Goal: Book appointment/travel/reservation

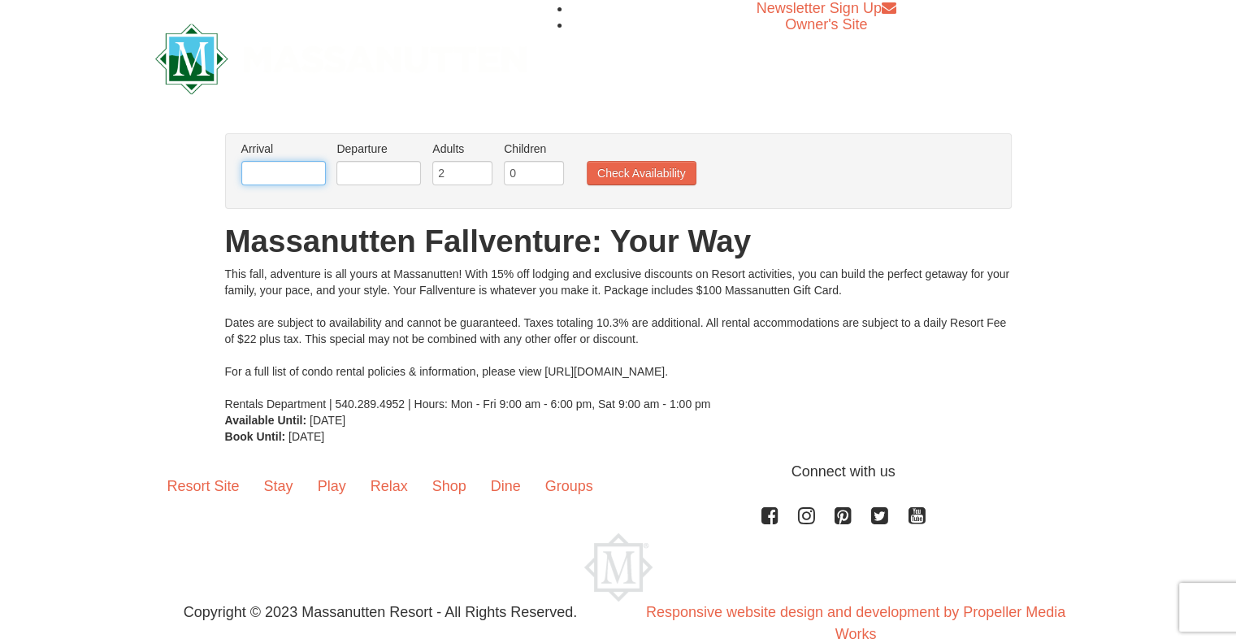
click at [286, 167] on input "text" at bounding box center [283, 173] width 85 height 24
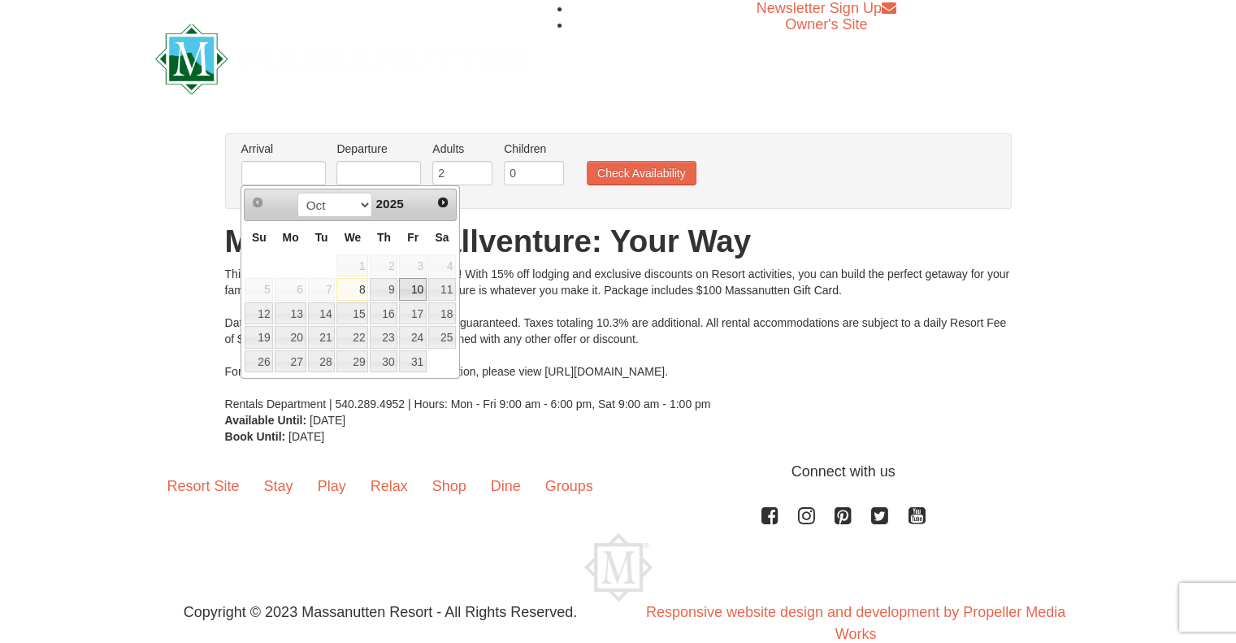
click at [423, 289] on link "10" at bounding box center [413, 289] width 28 height 23
type input "[DATE]"
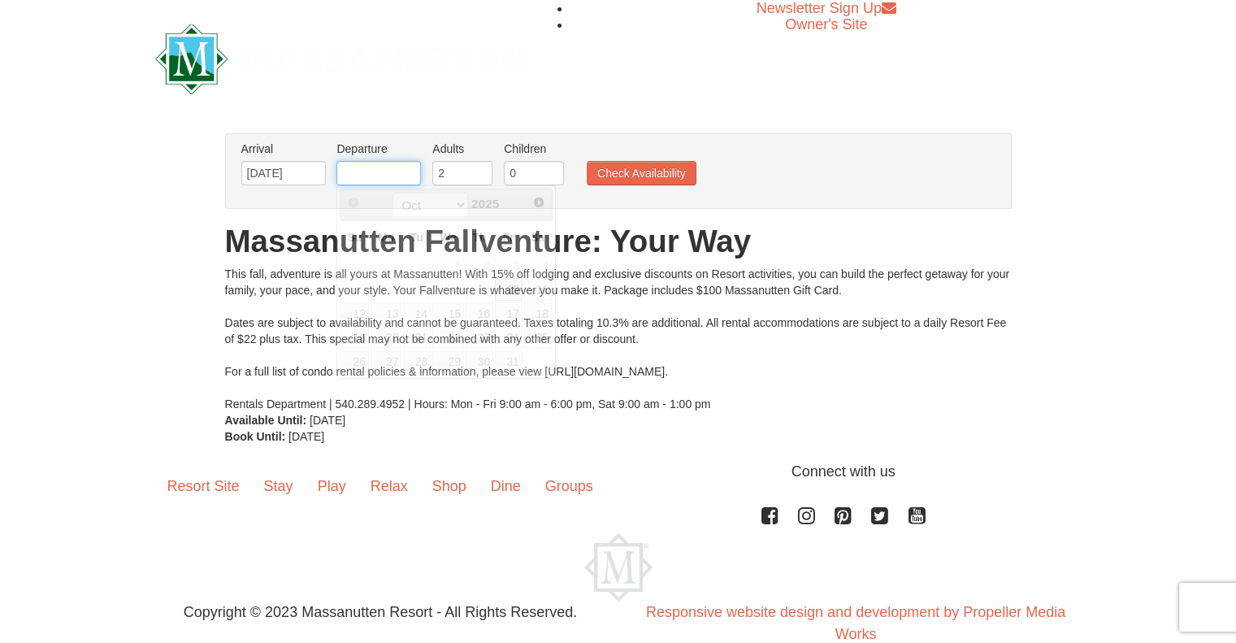
click at [391, 178] on input "text" at bounding box center [379, 173] width 85 height 24
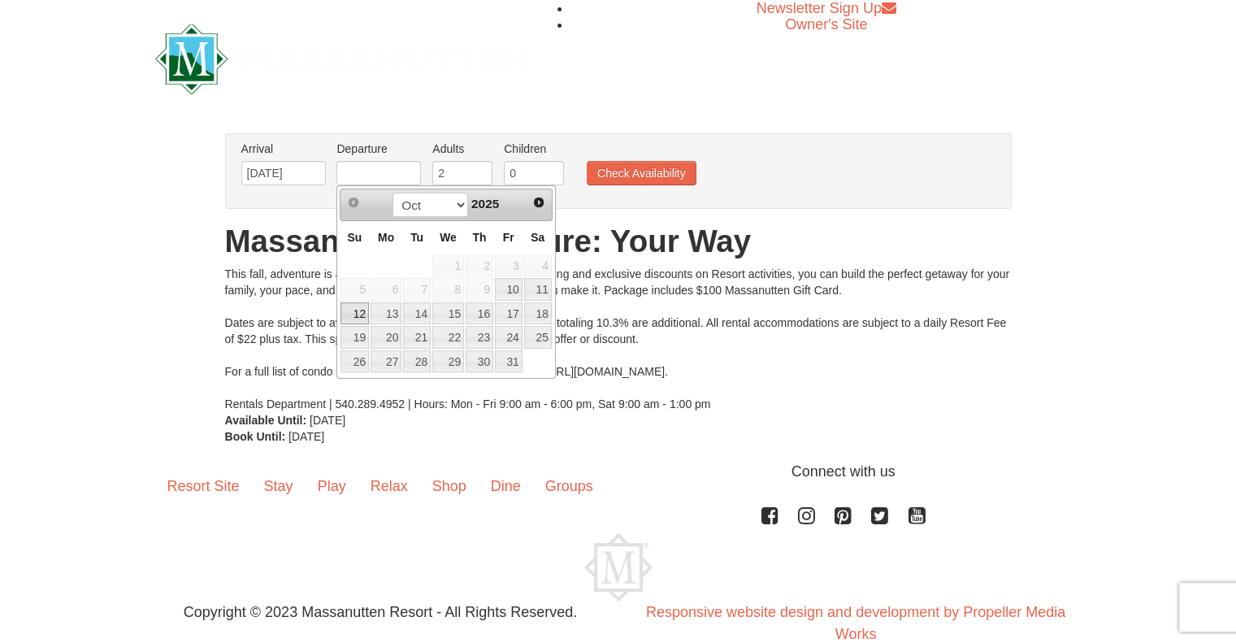
click at [361, 315] on link "12" at bounding box center [355, 313] width 28 height 23
type input "[DATE]"
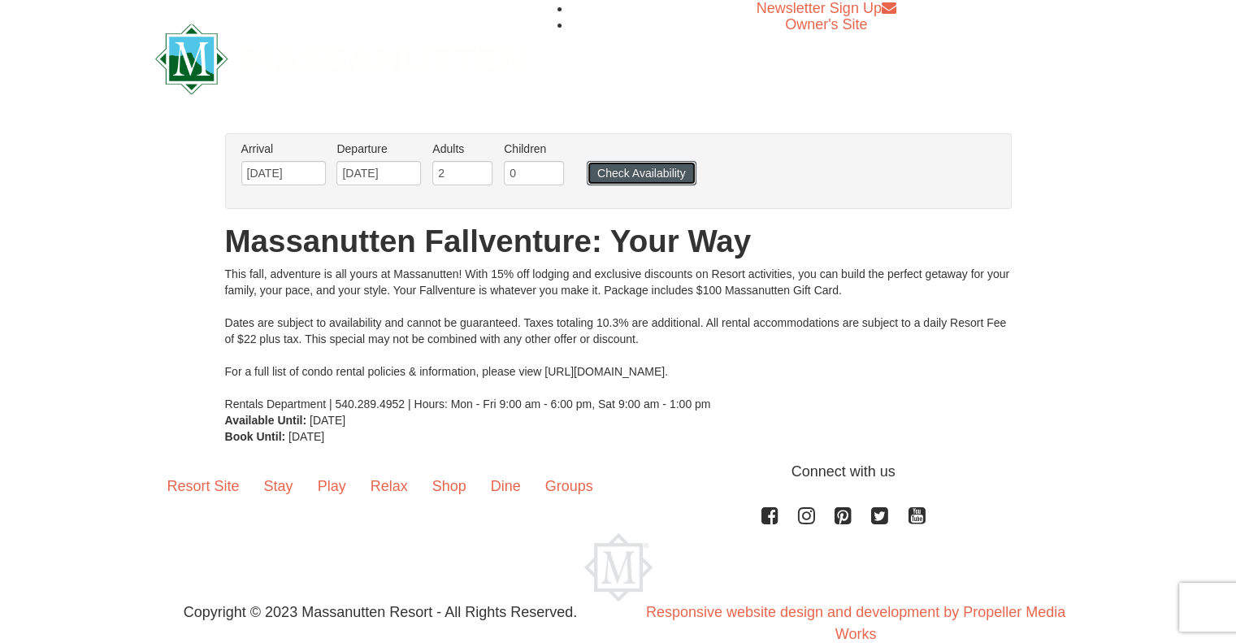
click at [621, 168] on button "Check Availability" at bounding box center [642, 173] width 110 height 24
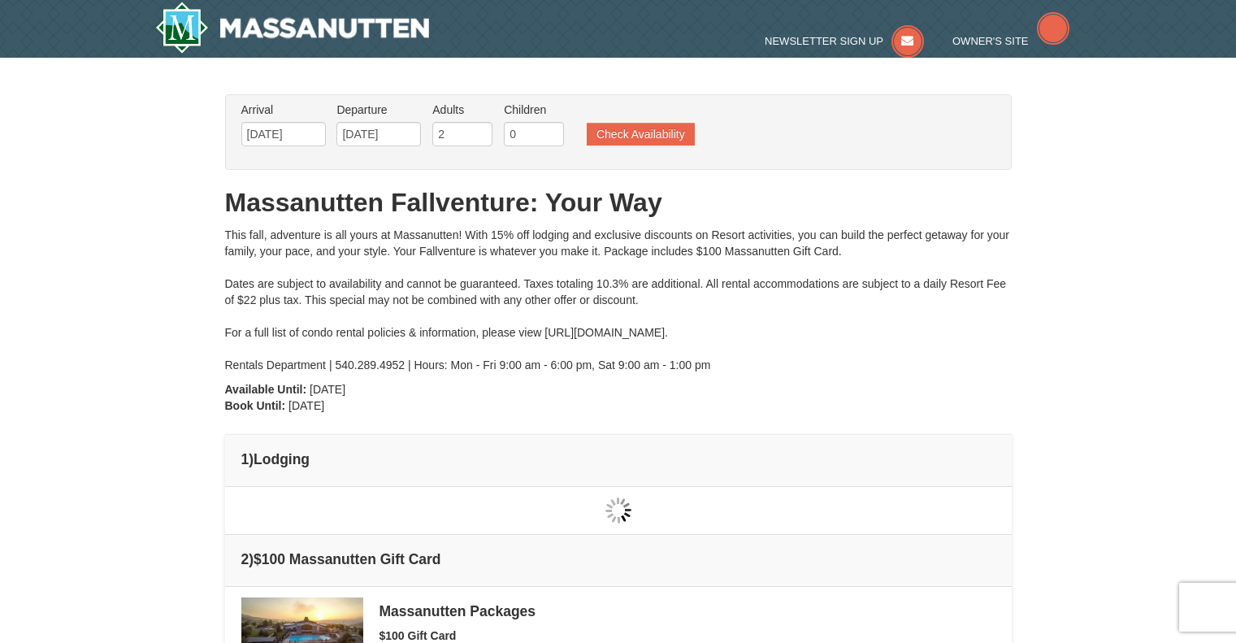
type input "[DATE]"
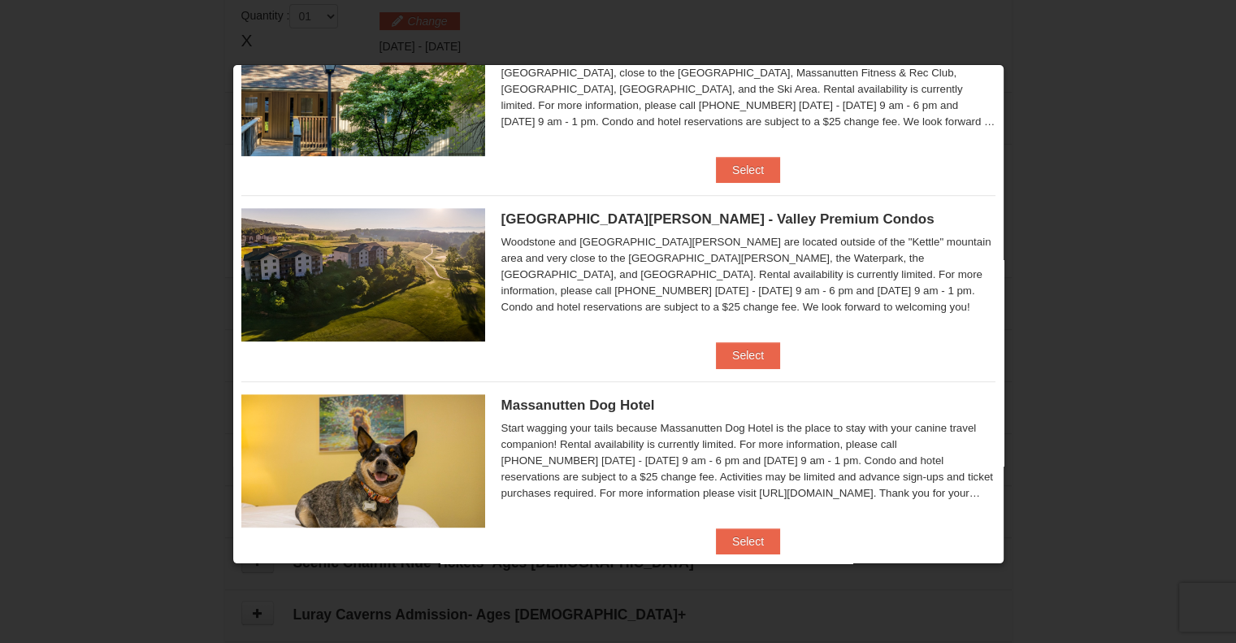
scroll to position [863, 0]
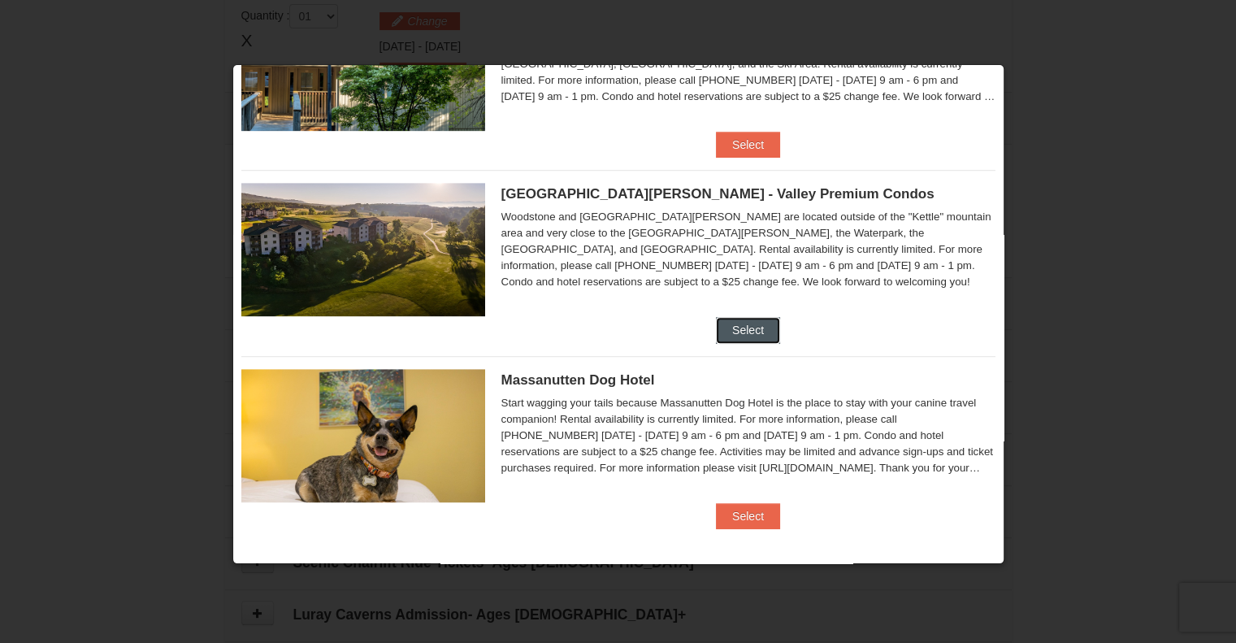
click at [740, 332] on button "Select" at bounding box center [748, 330] width 64 height 26
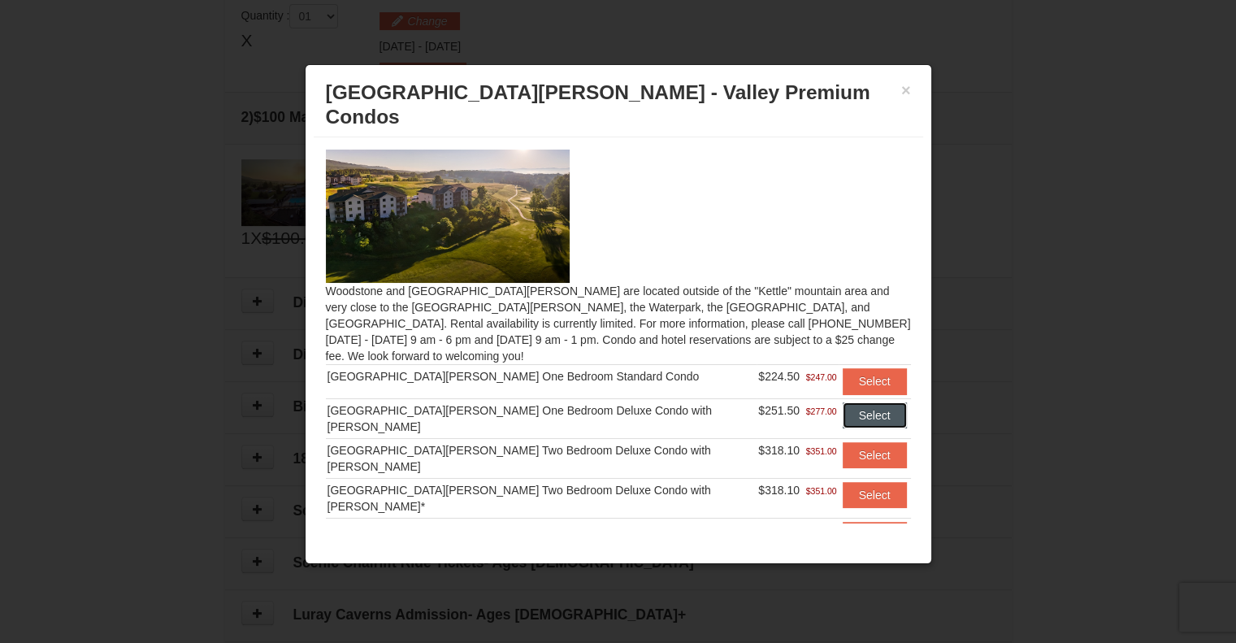
click at [845, 402] on button "Select" at bounding box center [875, 415] width 64 height 26
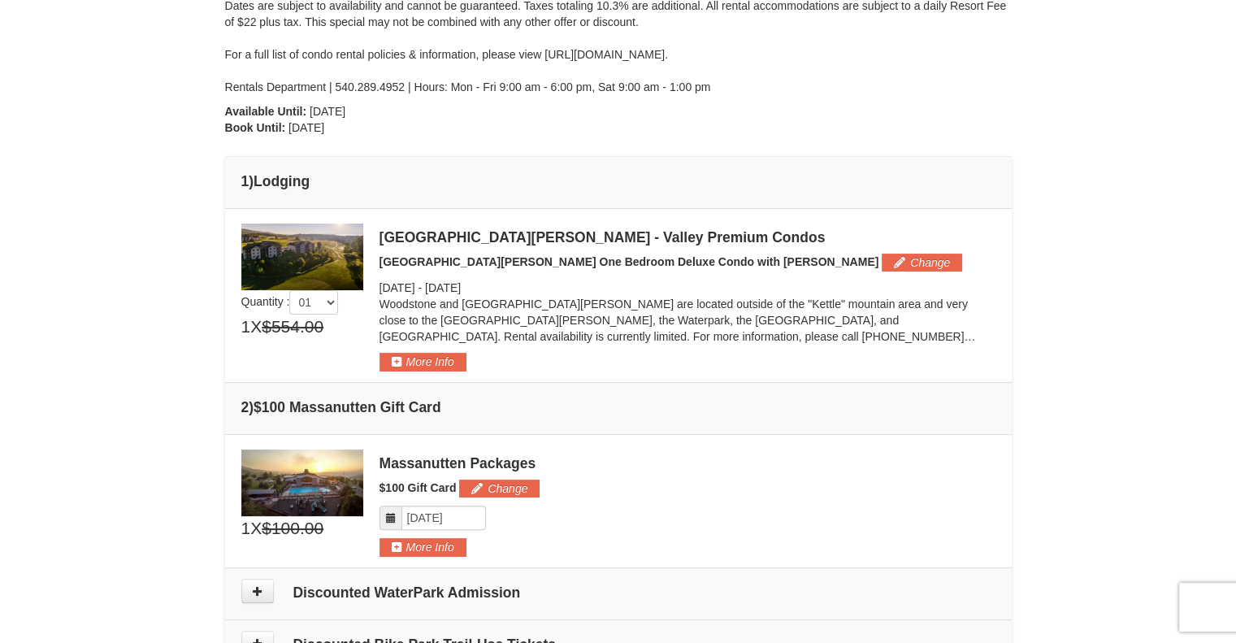
scroll to position [172, 0]
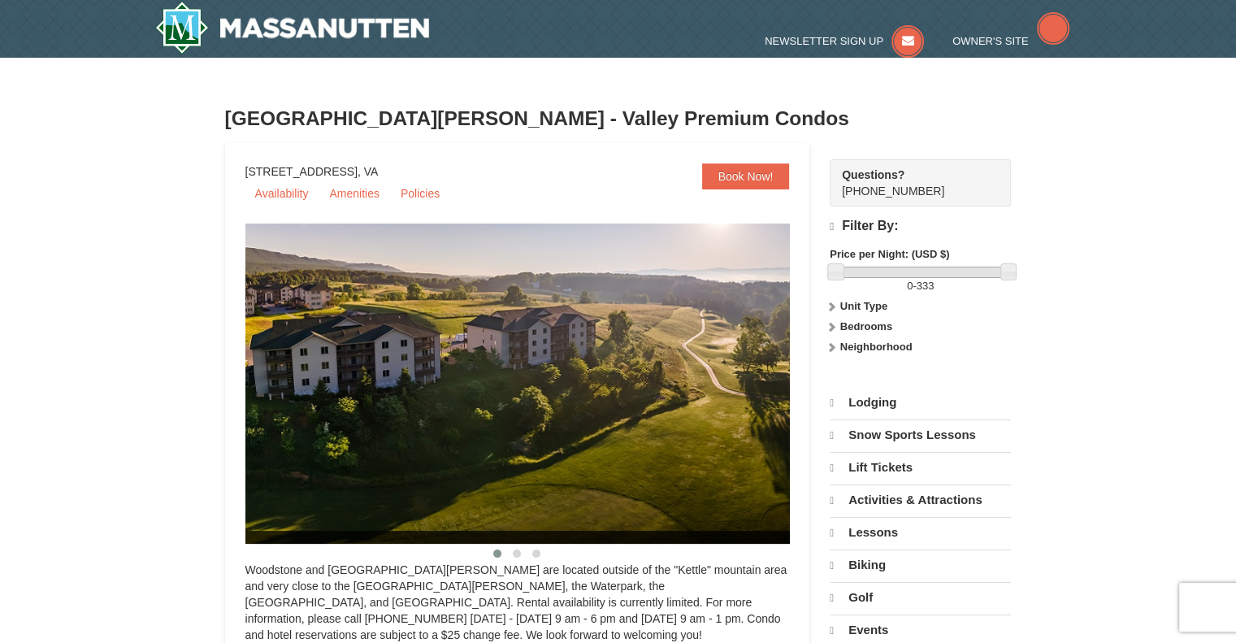
select select "10"
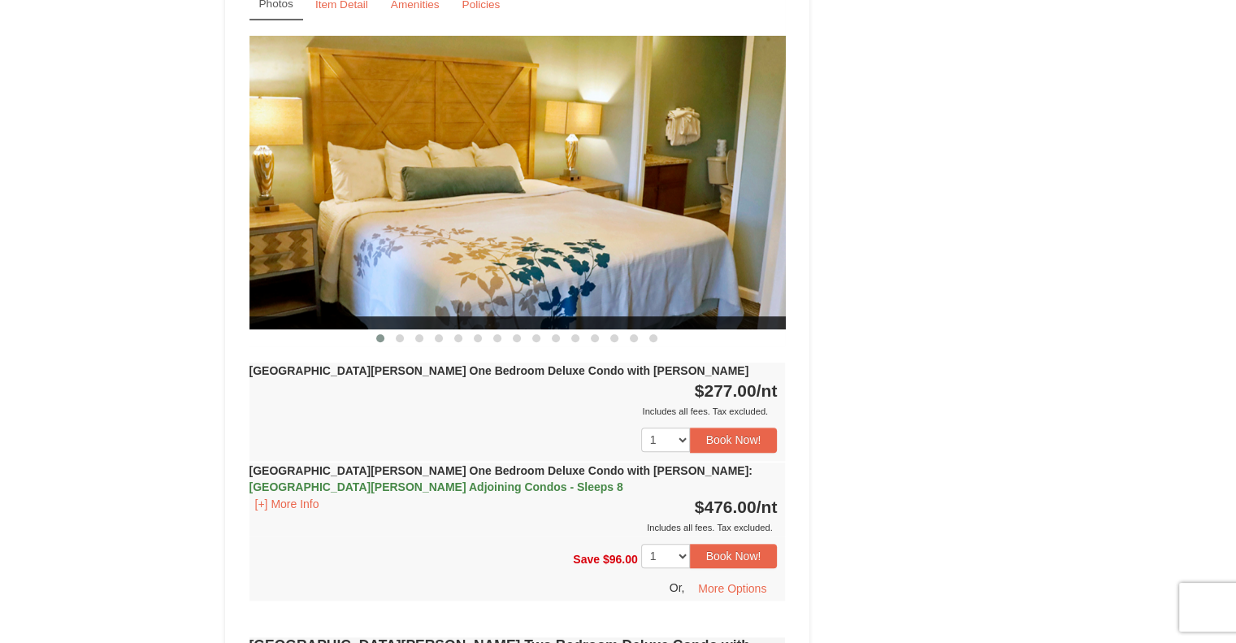
scroll to position [1138, 0]
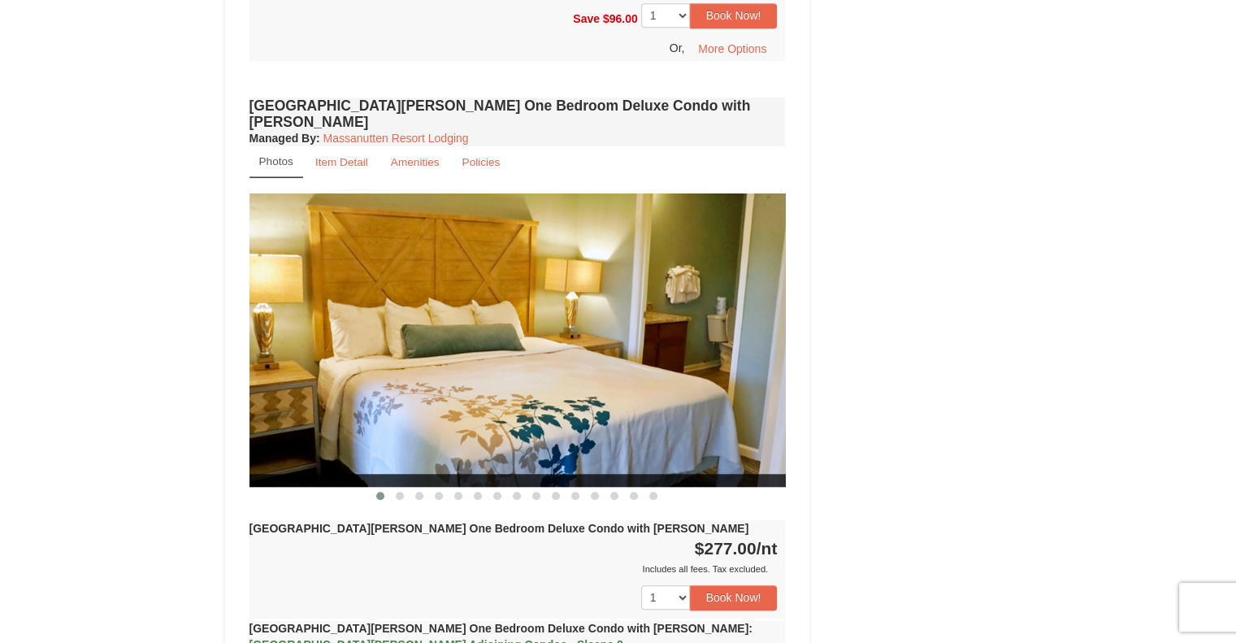
click at [485, 324] on img at bounding box center [518, 339] width 536 height 293
click at [403, 488] on button at bounding box center [400, 496] width 20 height 16
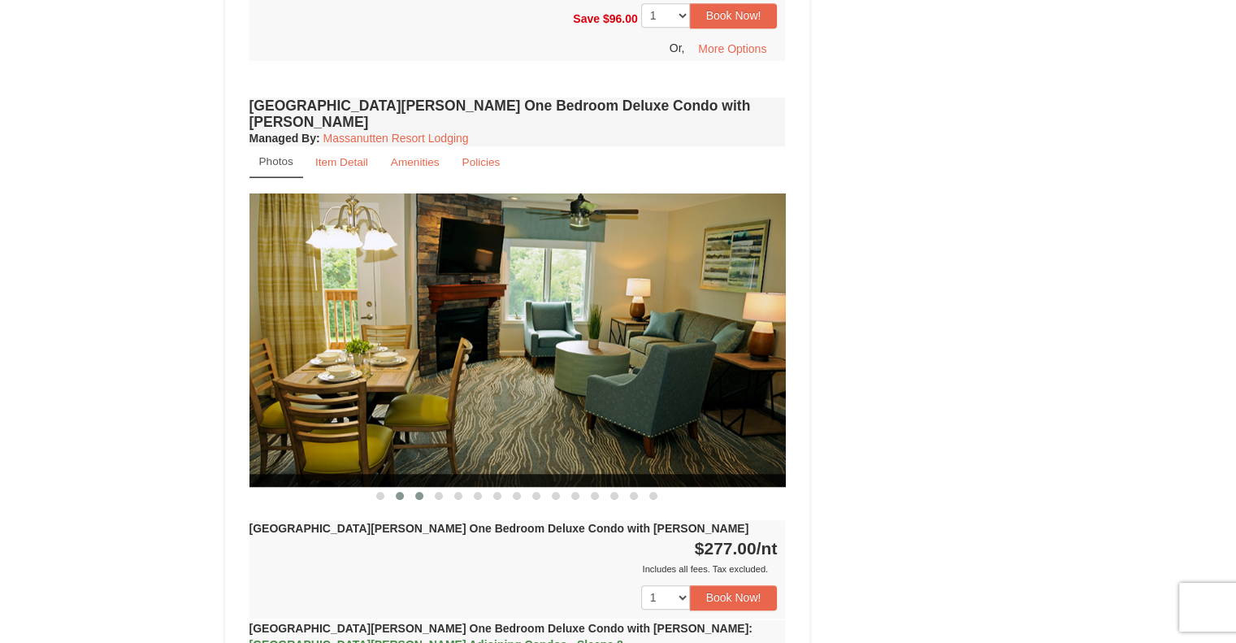
click at [420, 492] on span at bounding box center [419, 496] width 8 height 8
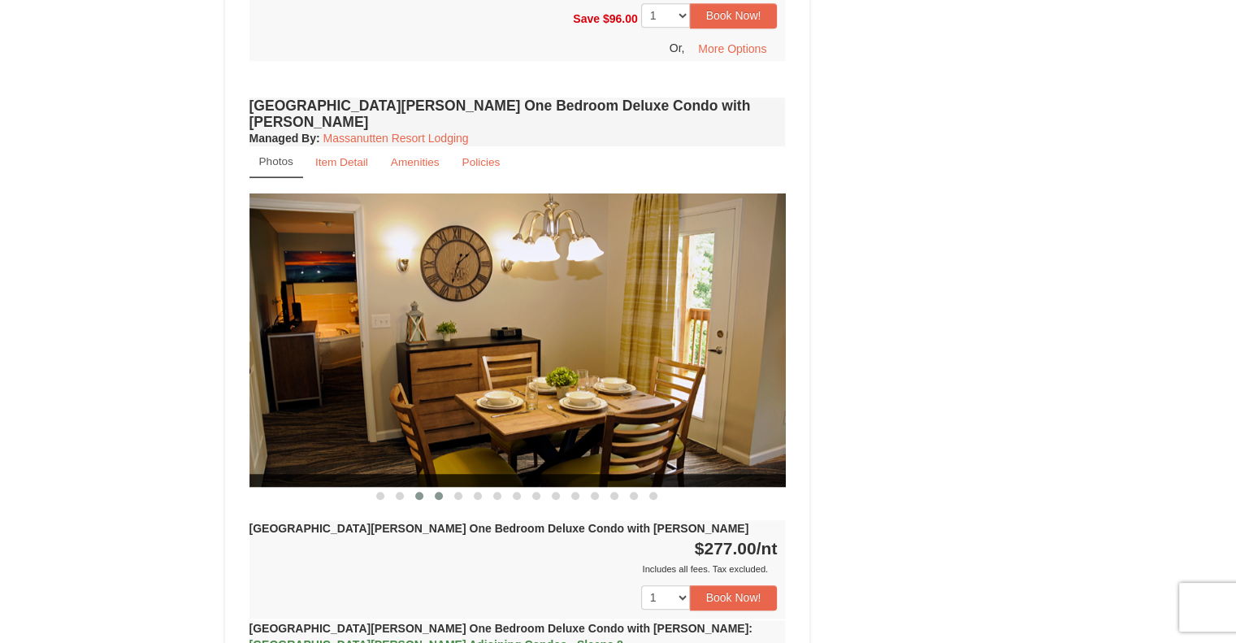
click at [433, 488] on button at bounding box center [439, 496] width 20 height 16
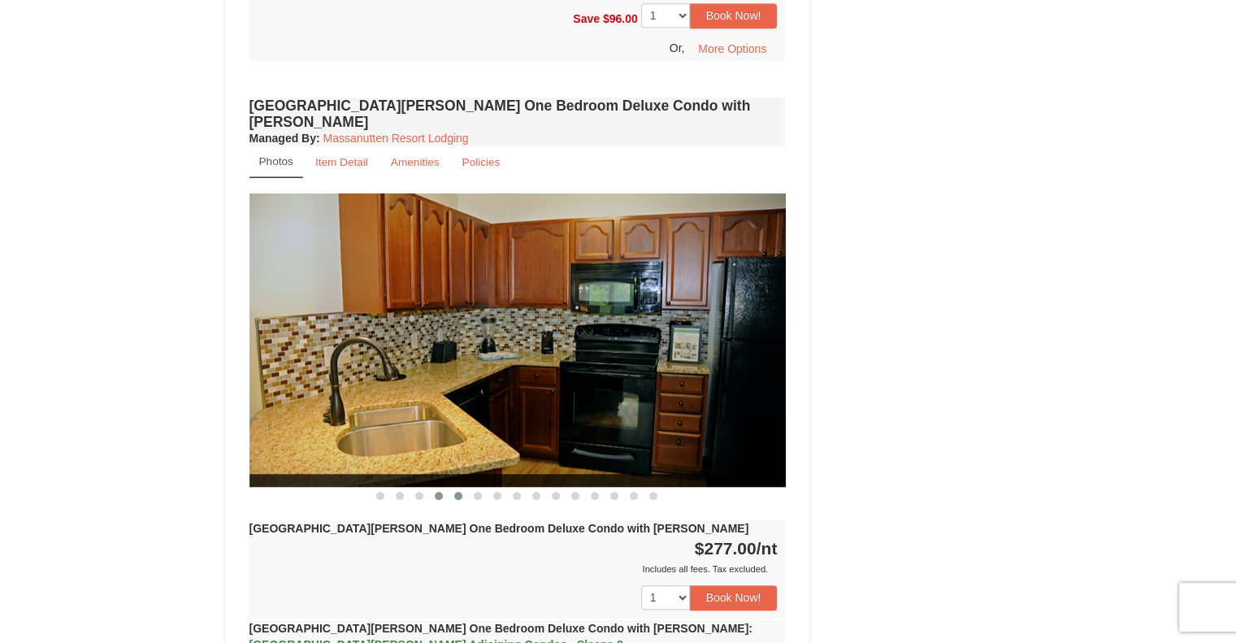
click at [462, 488] on button at bounding box center [459, 496] width 20 height 16
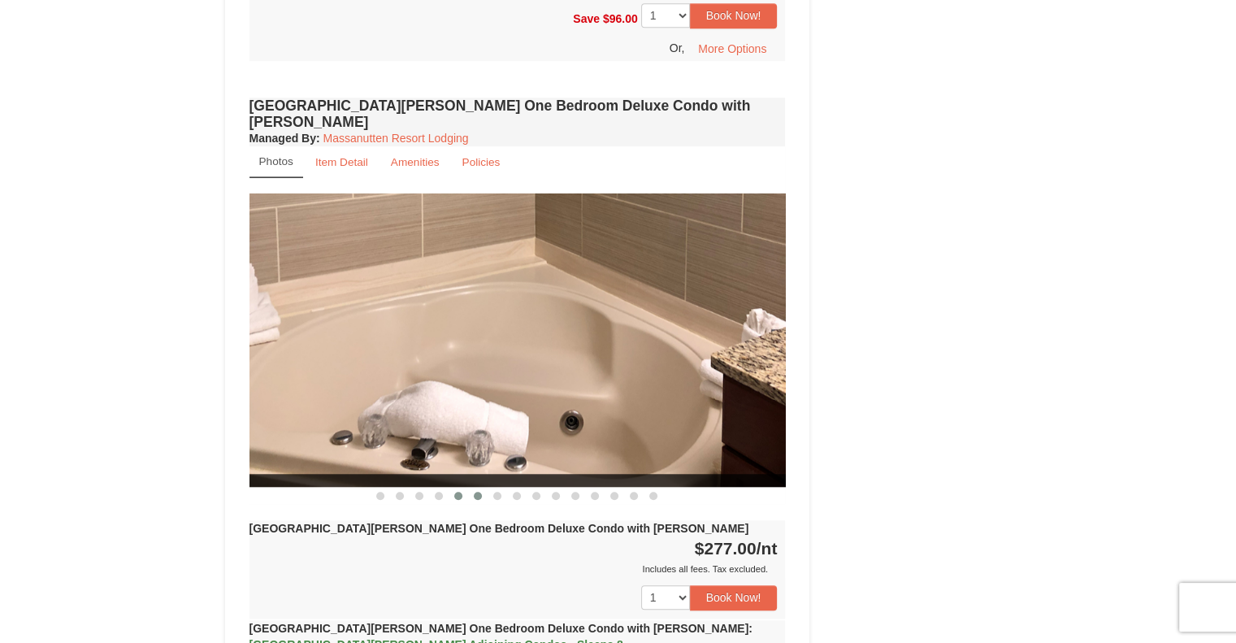
click at [478, 492] on span at bounding box center [478, 496] width 8 height 8
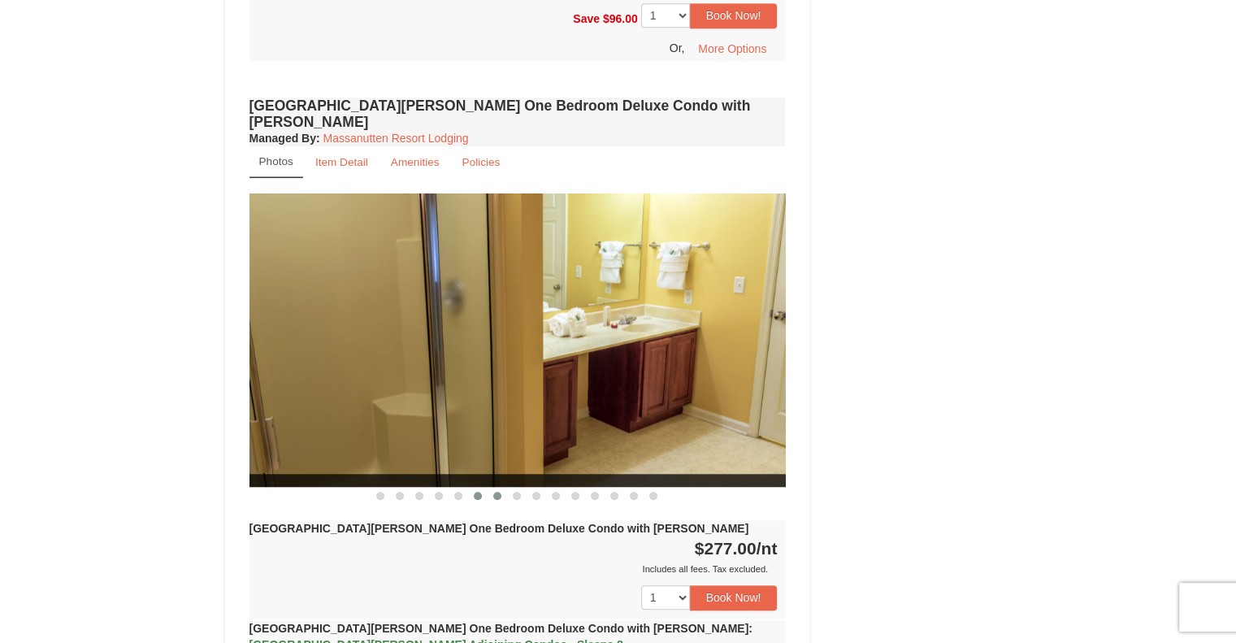
click at [496, 492] on span at bounding box center [497, 496] width 8 height 8
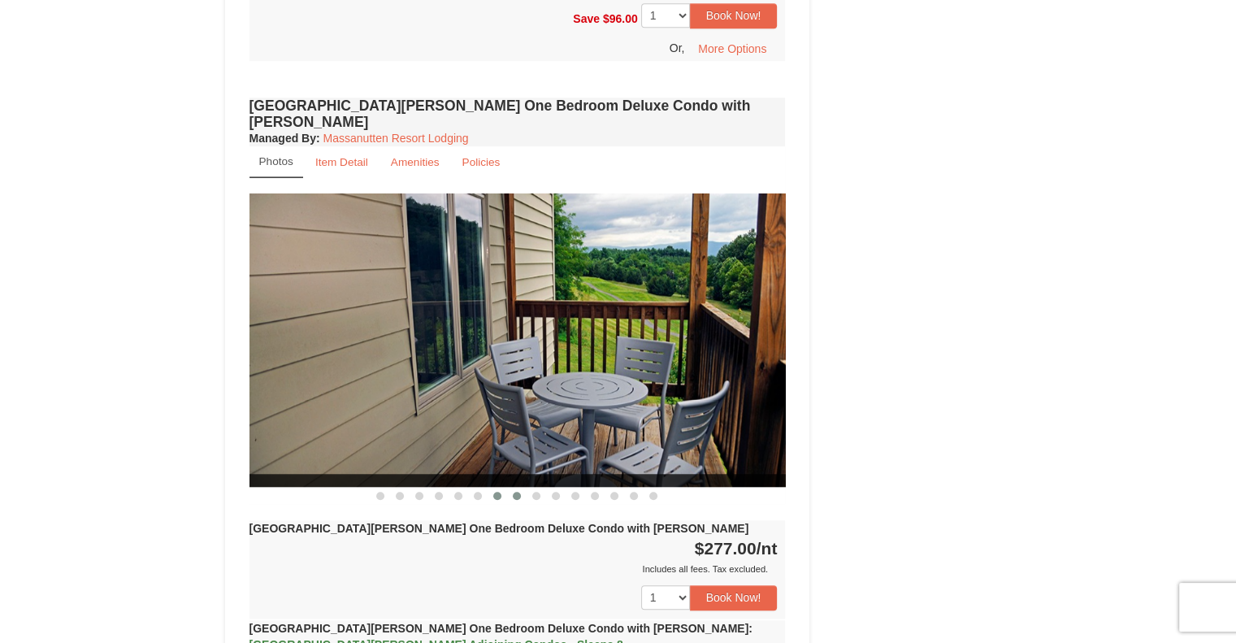
click at [510, 488] on button at bounding box center [517, 496] width 20 height 16
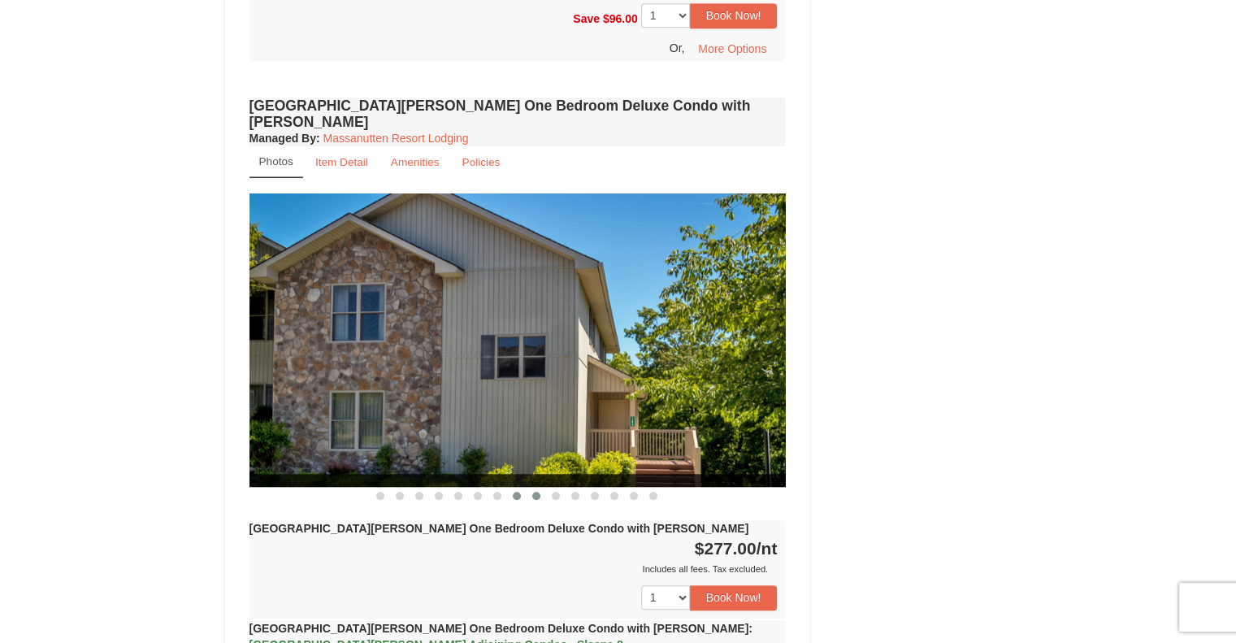
click at [541, 488] on button at bounding box center [537, 496] width 20 height 16
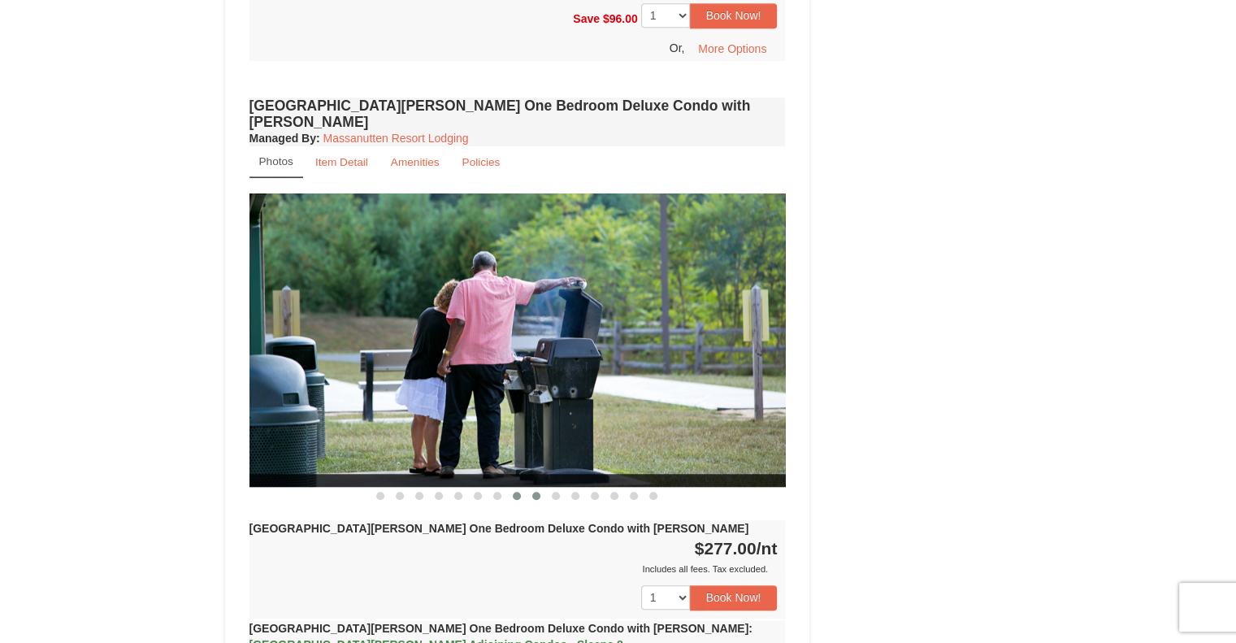
click at [520, 492] on span at bounding box center [517, 496] width 8 height 8
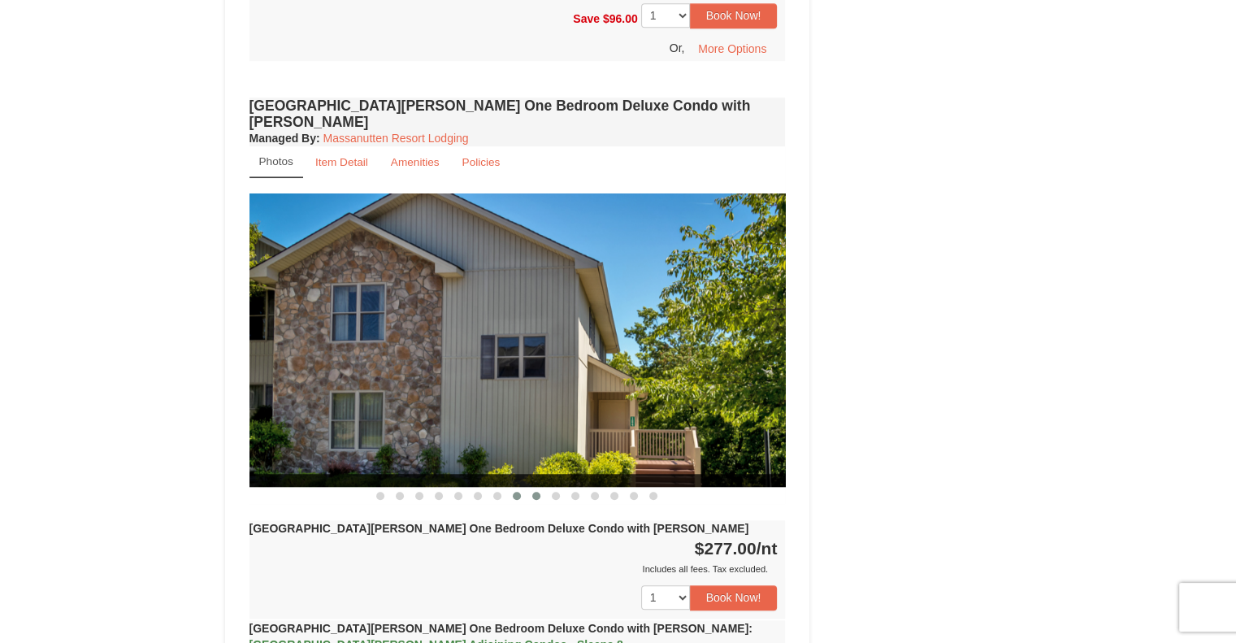
click at [536, 492] on span at bounding box center [536, 496] width 8 height 8
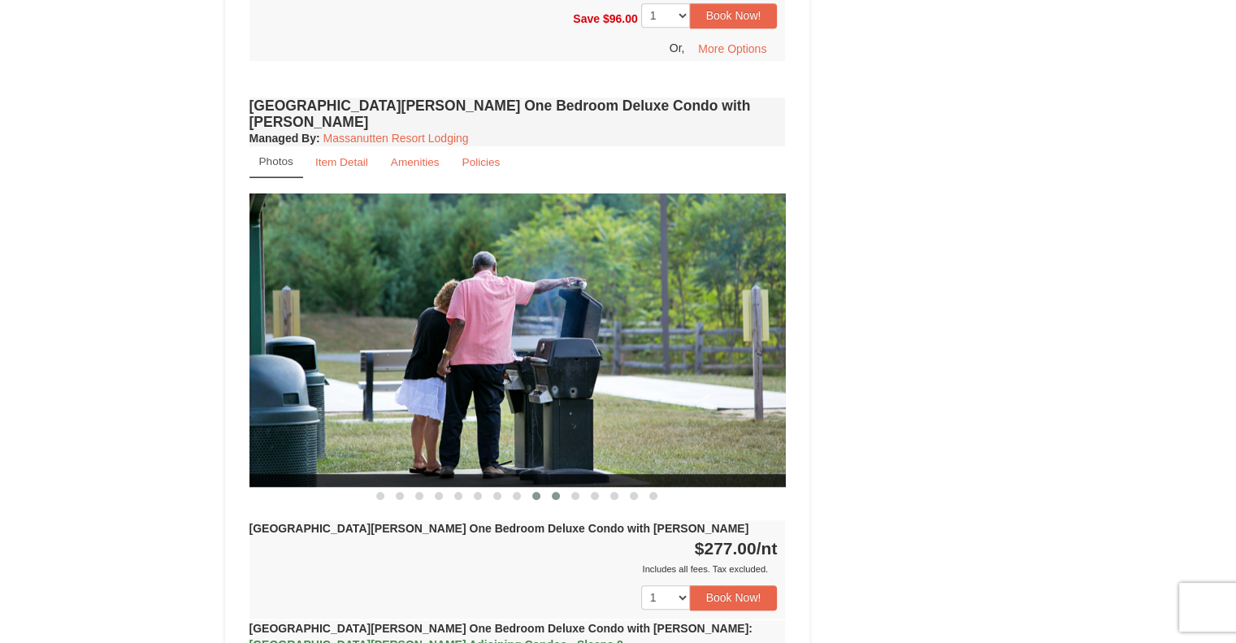
click at [563, 488] on button at bounding box center [556, 496] width 20 height 16
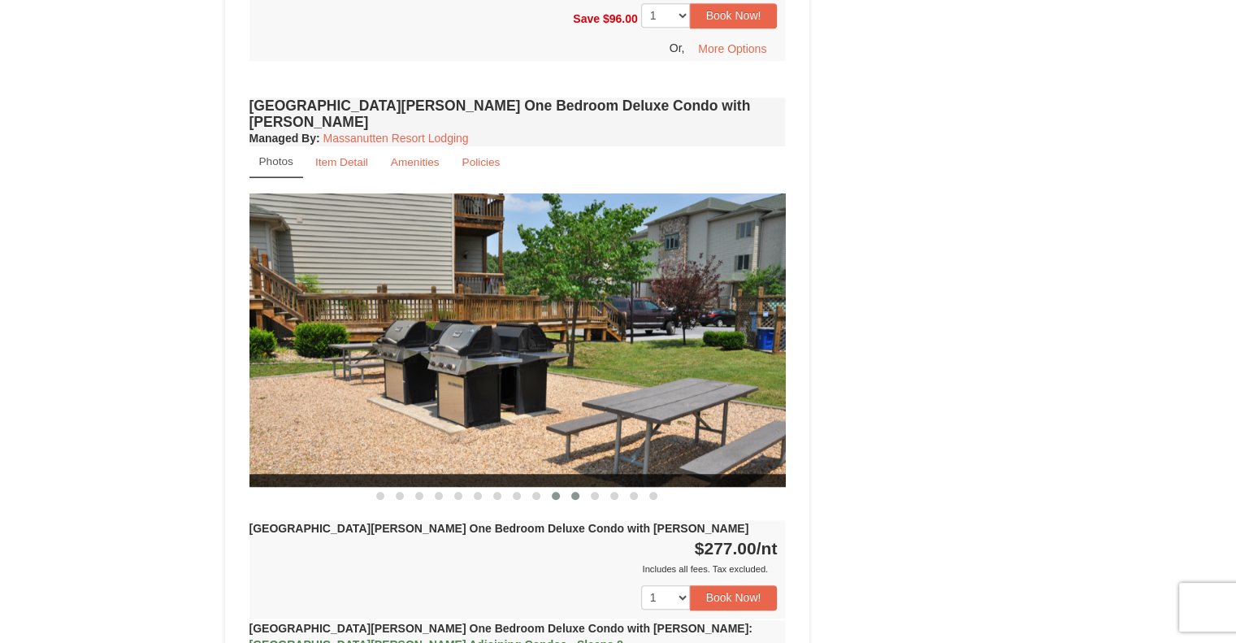
click at [578, 492] on span at bounding box center [575, 496] width 8 height 8
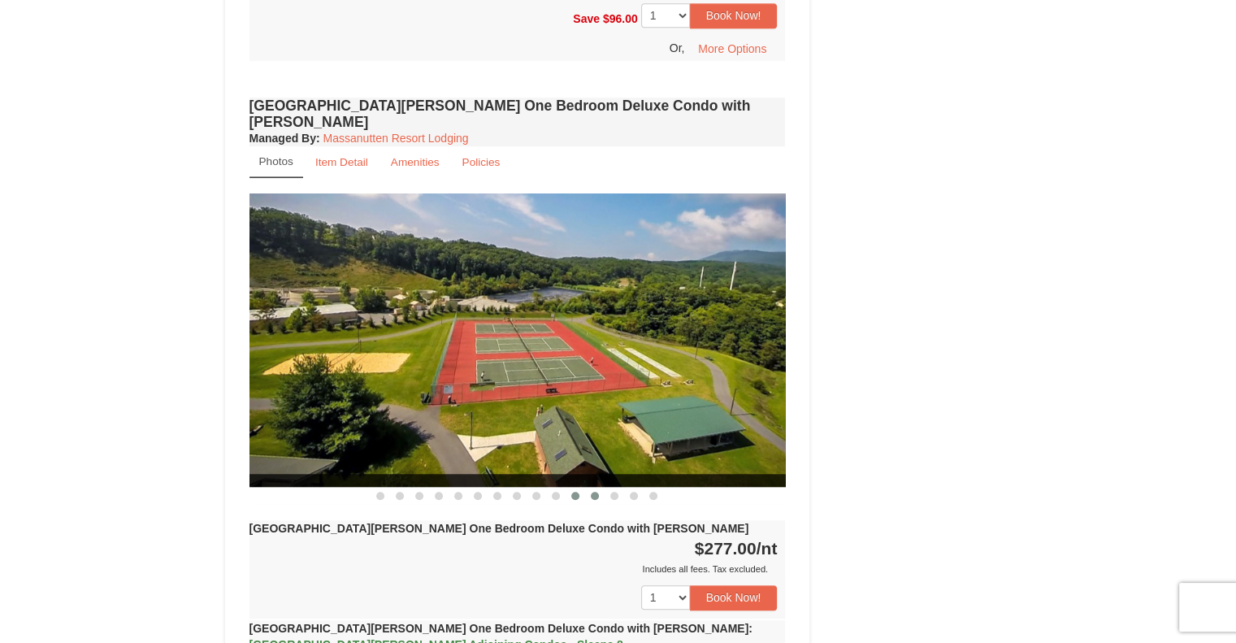
click at [589, 488] on button at bounding box center [595, 496] width 20 height 16
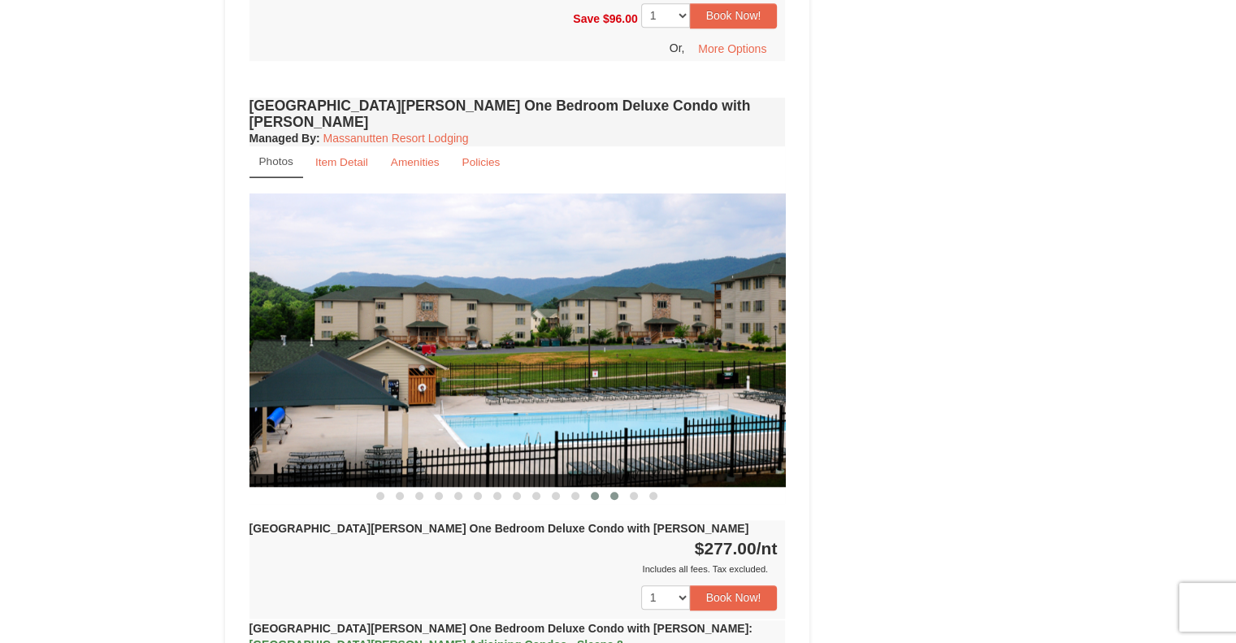
click at [611, 492] on span at bounding box center [614, 496] width 8 height 8
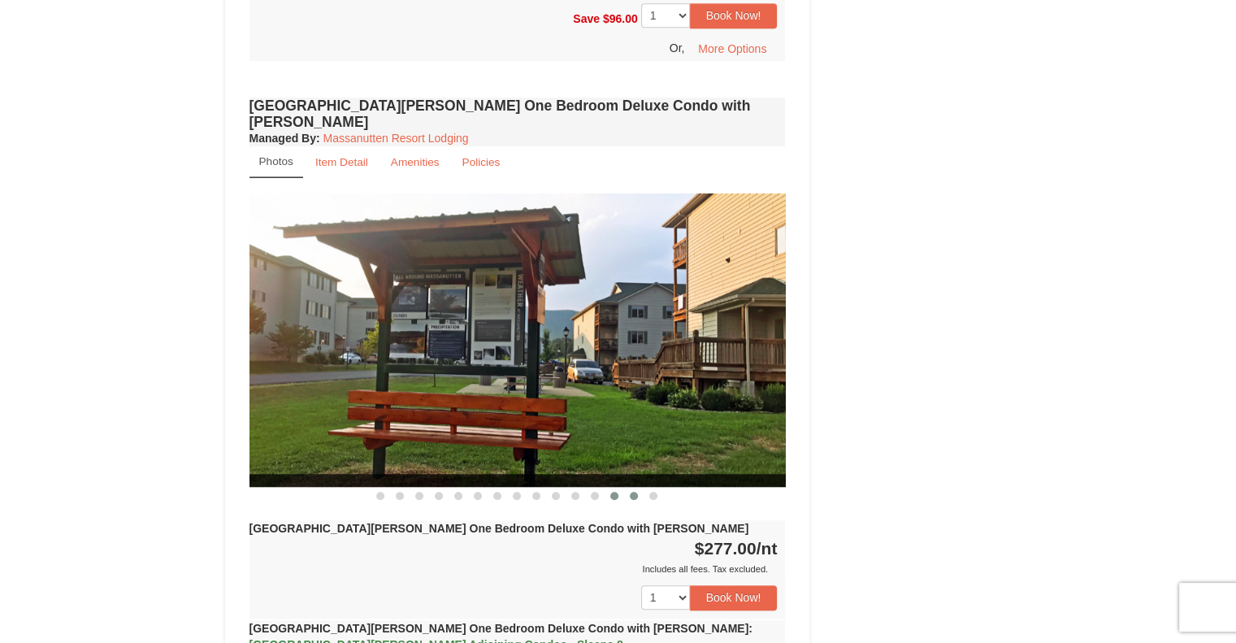
click at [636, 492] on span at bounding box center [634, 496] width 8 height 8
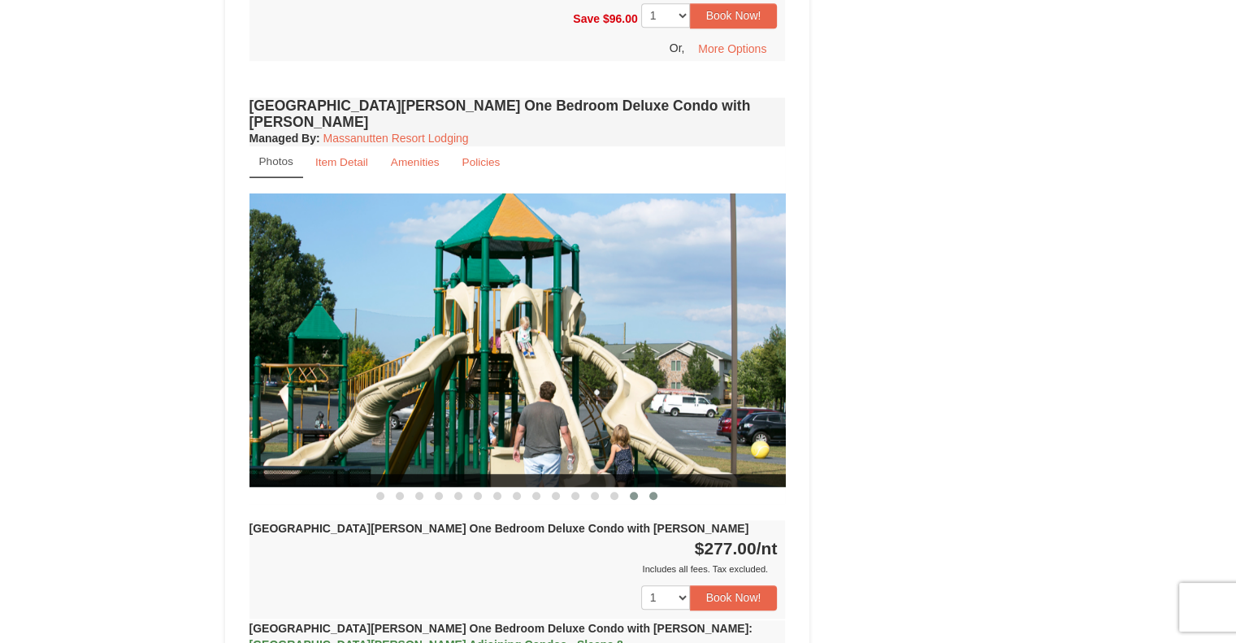
click at [662, 488] on button at bounding box center [654, 496] width 20 height 16
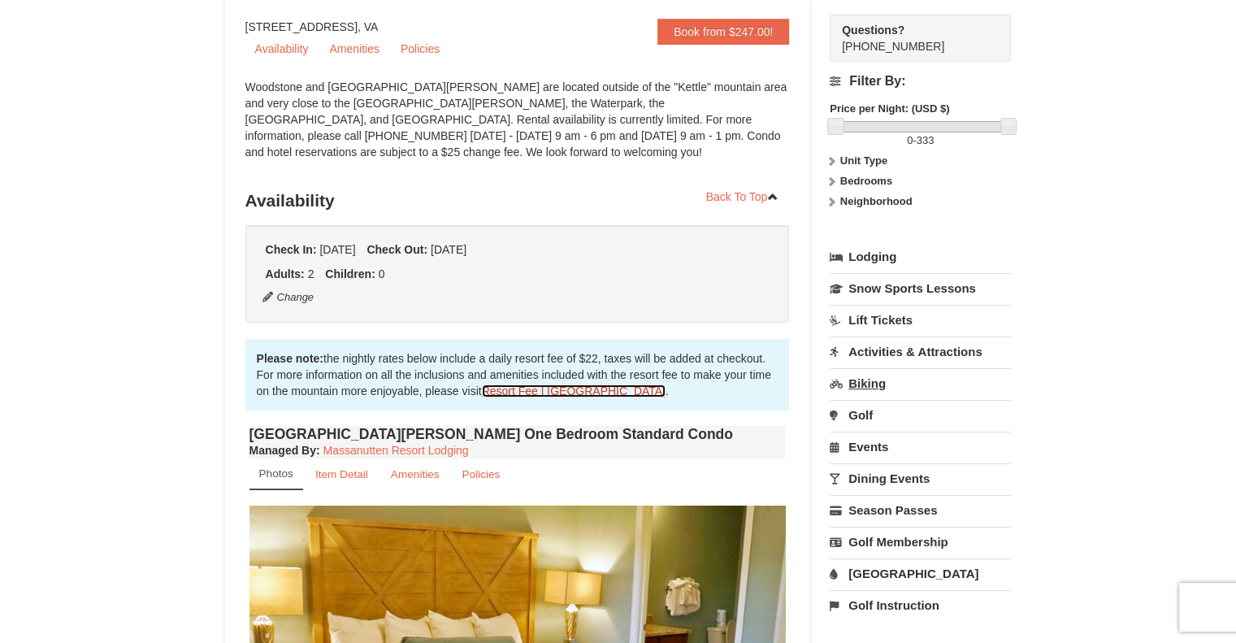
scroll to position [163, 0]
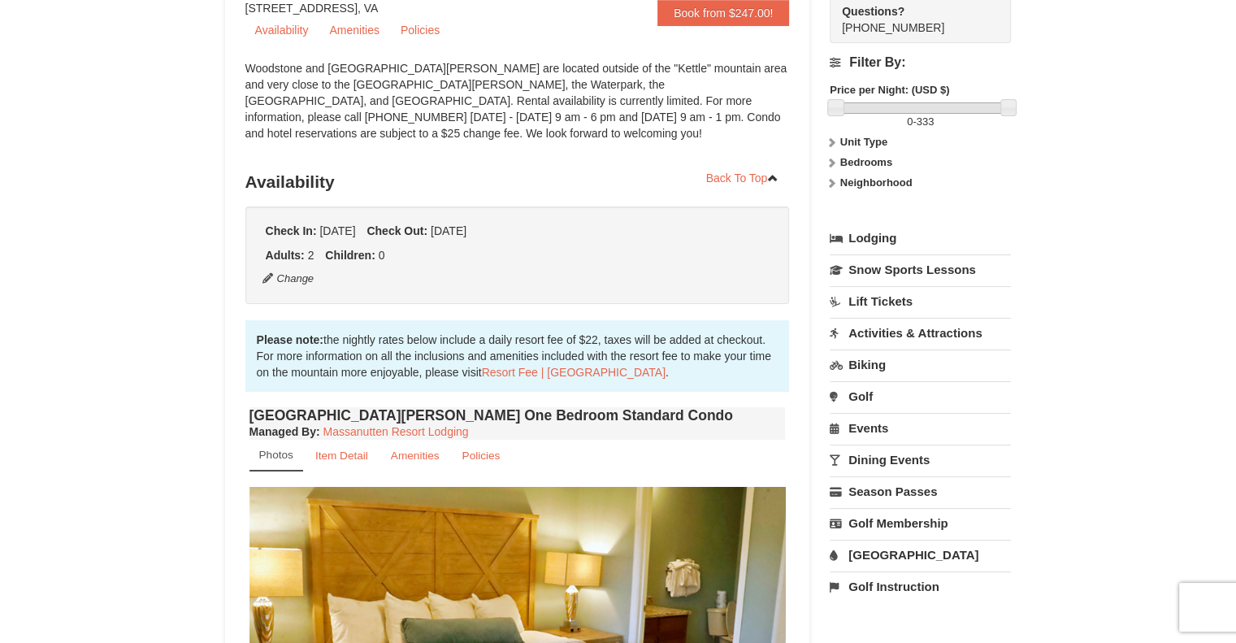
click at [835, 140] on icon at bounding box center [831, 142] width 11 height 11
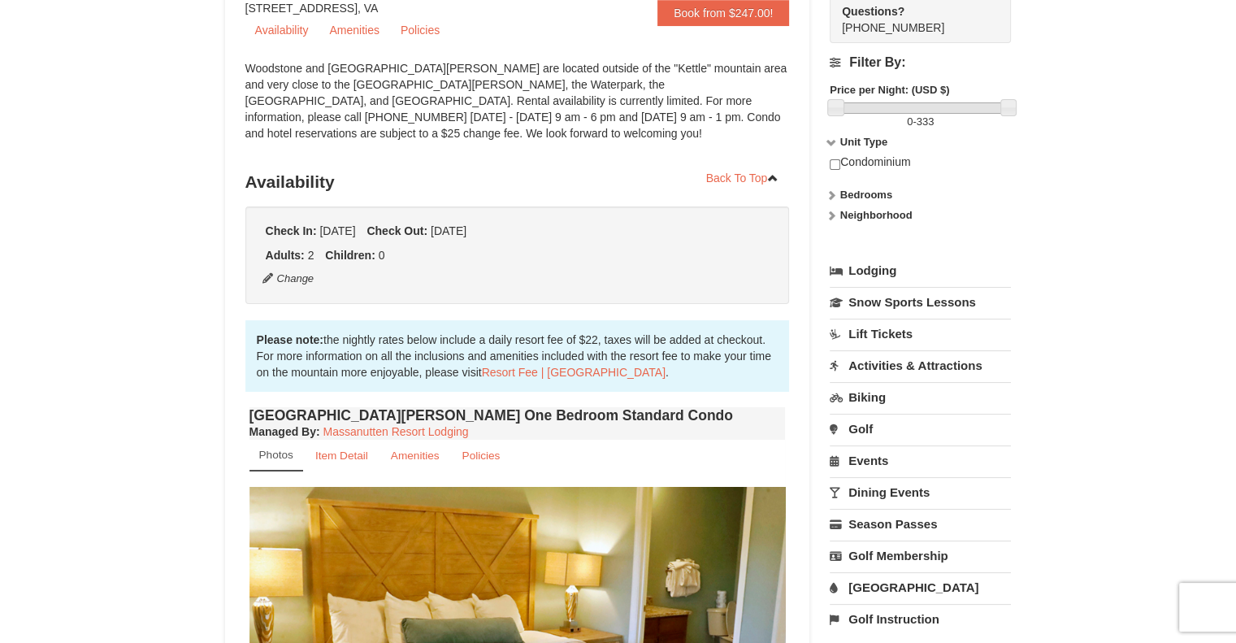
click at [831, 196] on icon at bounding box center [831, 194] width 11 height 11
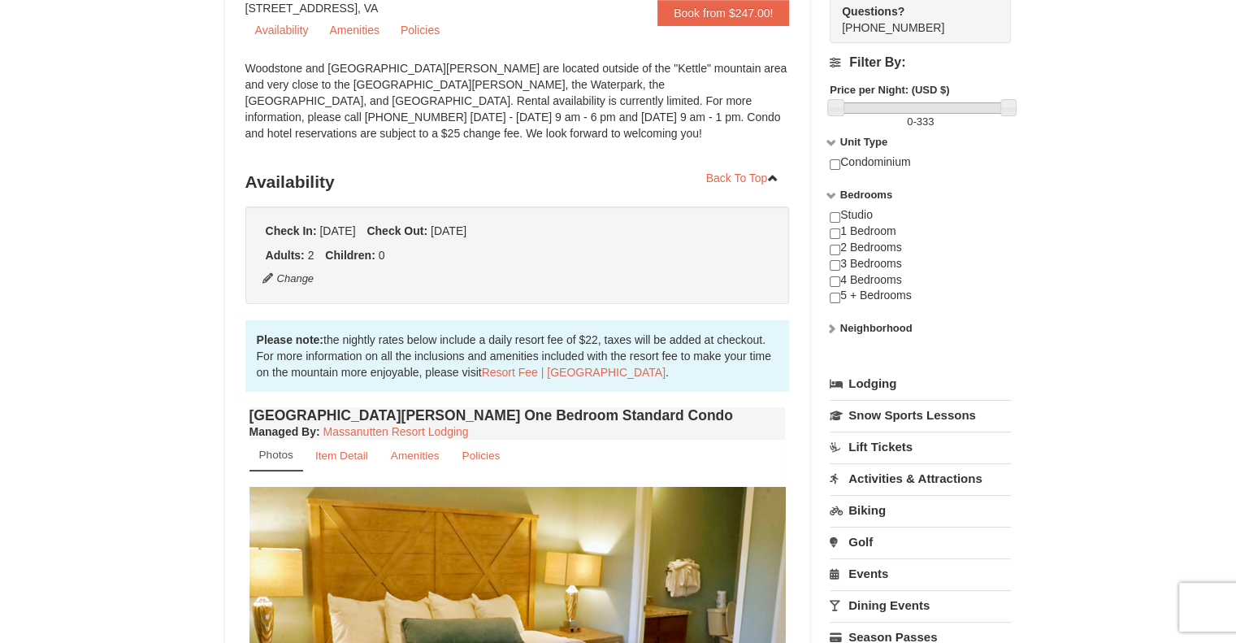
click at [832, 328] on icon at bounding box center [831, 328] width 11 height 11
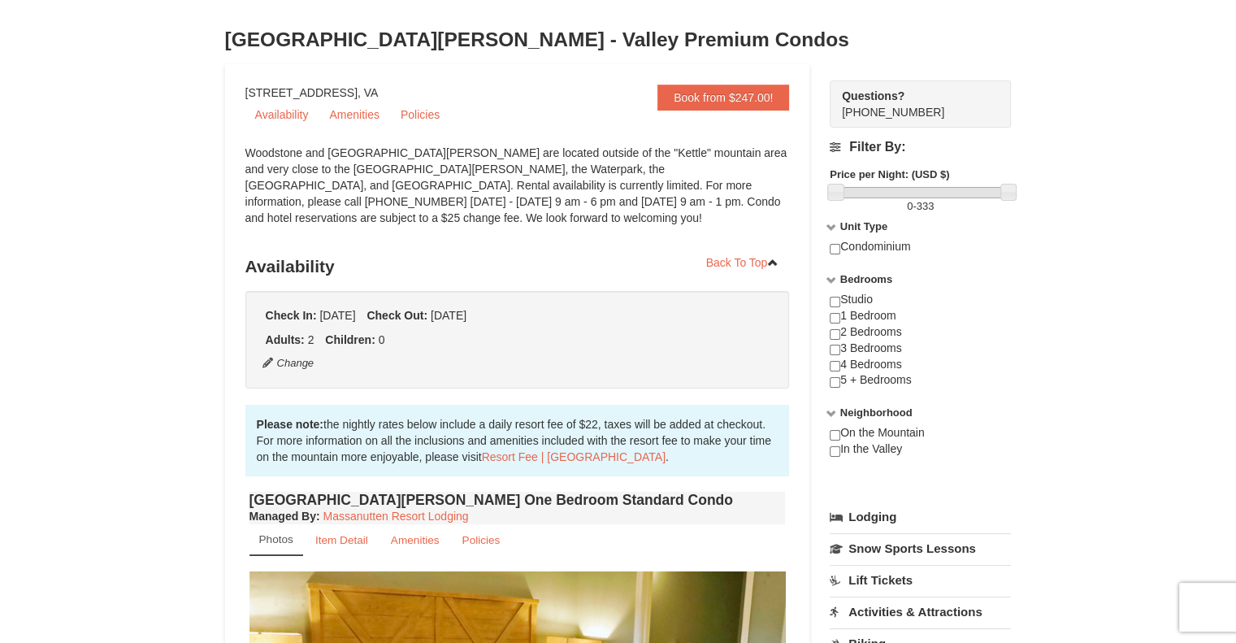
scroll to position [0, 0]
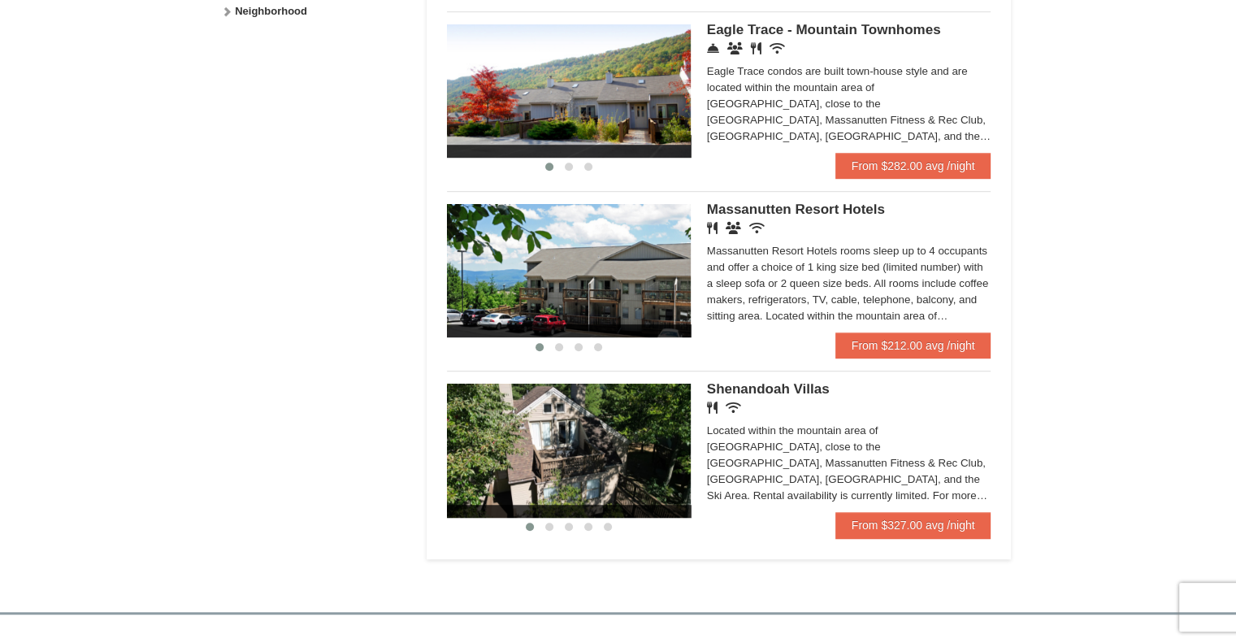
scroll to position [975, 0]
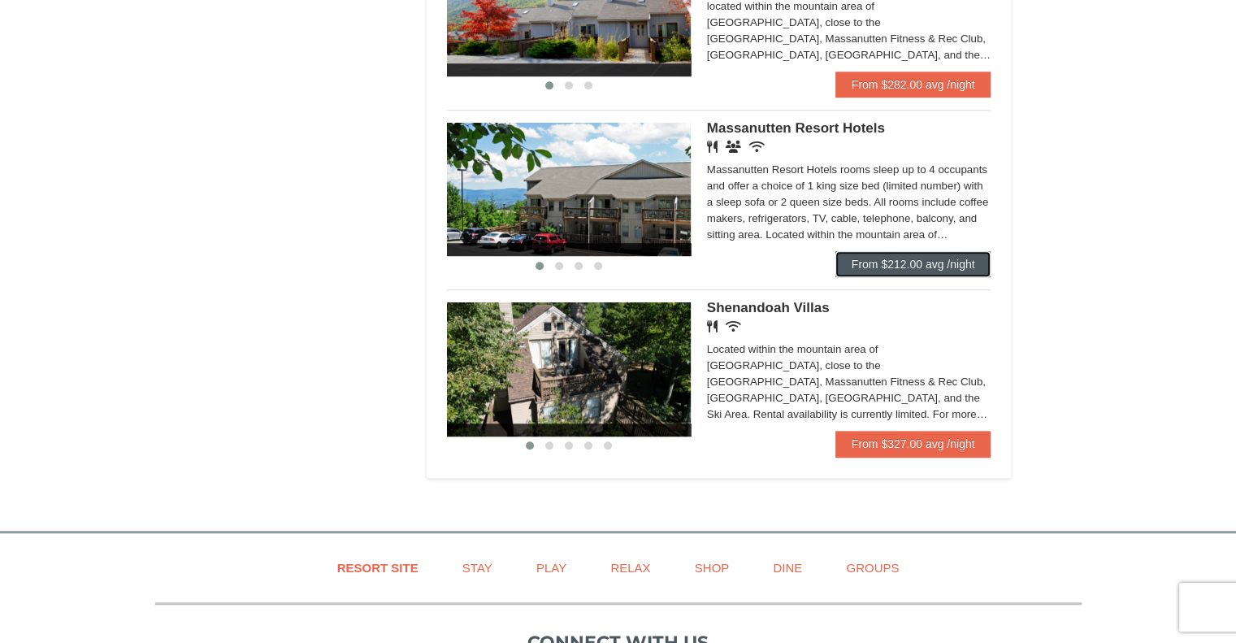
click at [871, 270] on link "From $212.00 avg /night" at bounding box center [914, 264] width 156 height 26
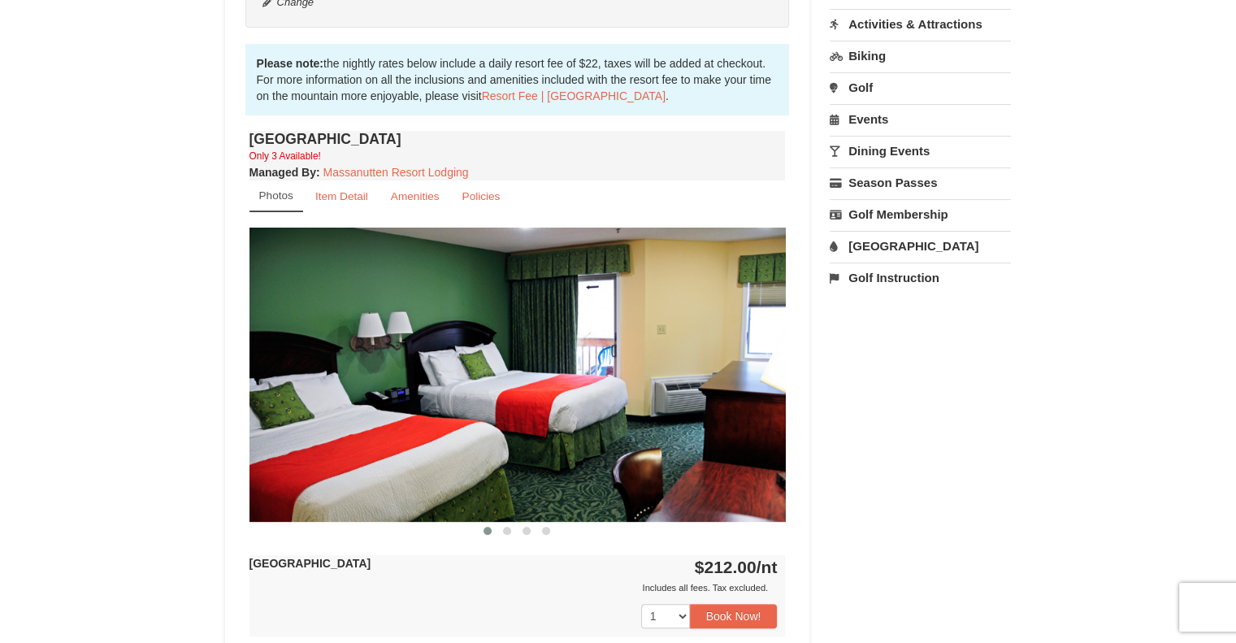
scroll to position [569, 0]
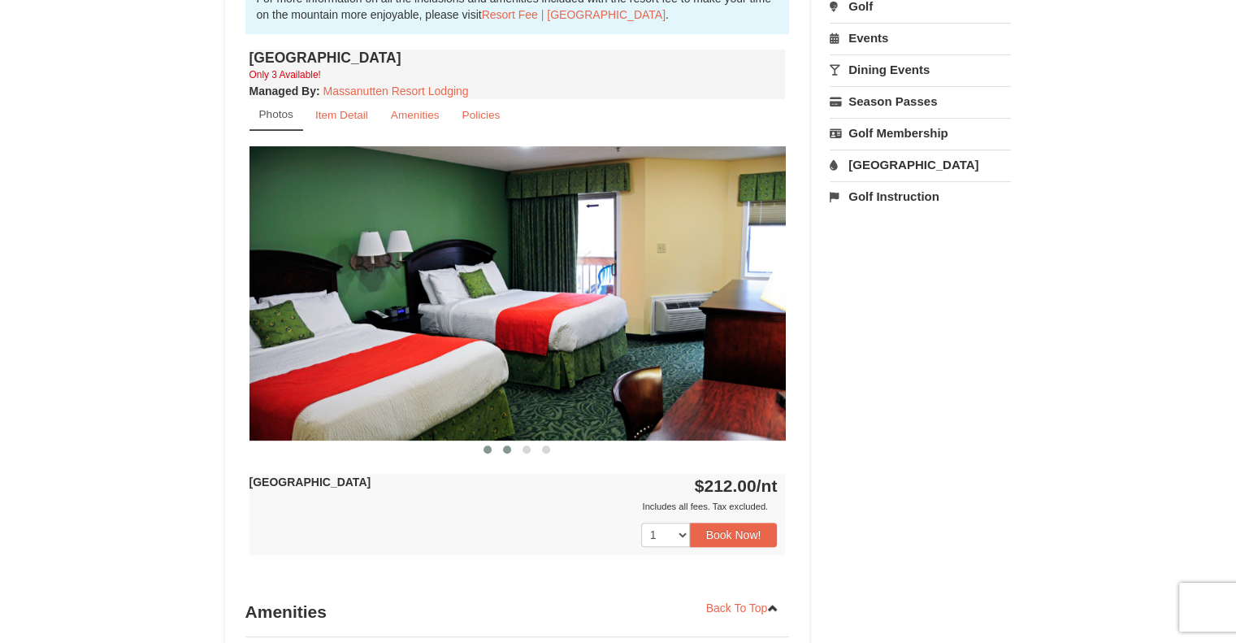
click at [506, 445] on span at bounding box center [507, 449] width 8 height 8
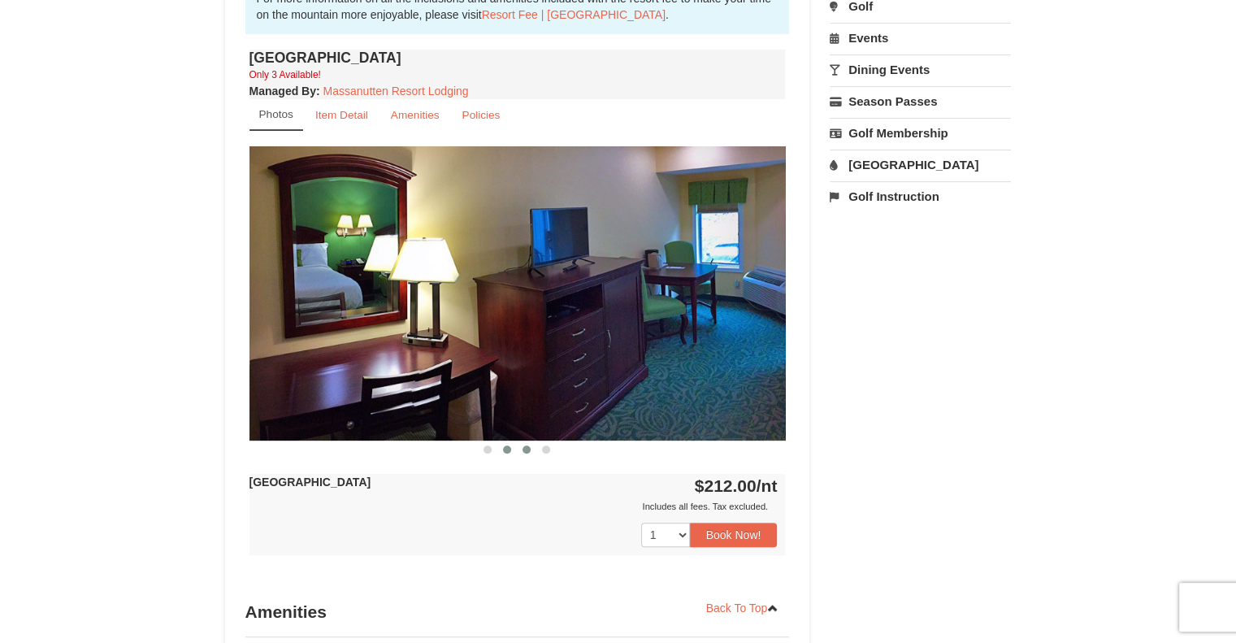
click at [528, 454] on button at bounding box center [527, 449] width 20 height 16
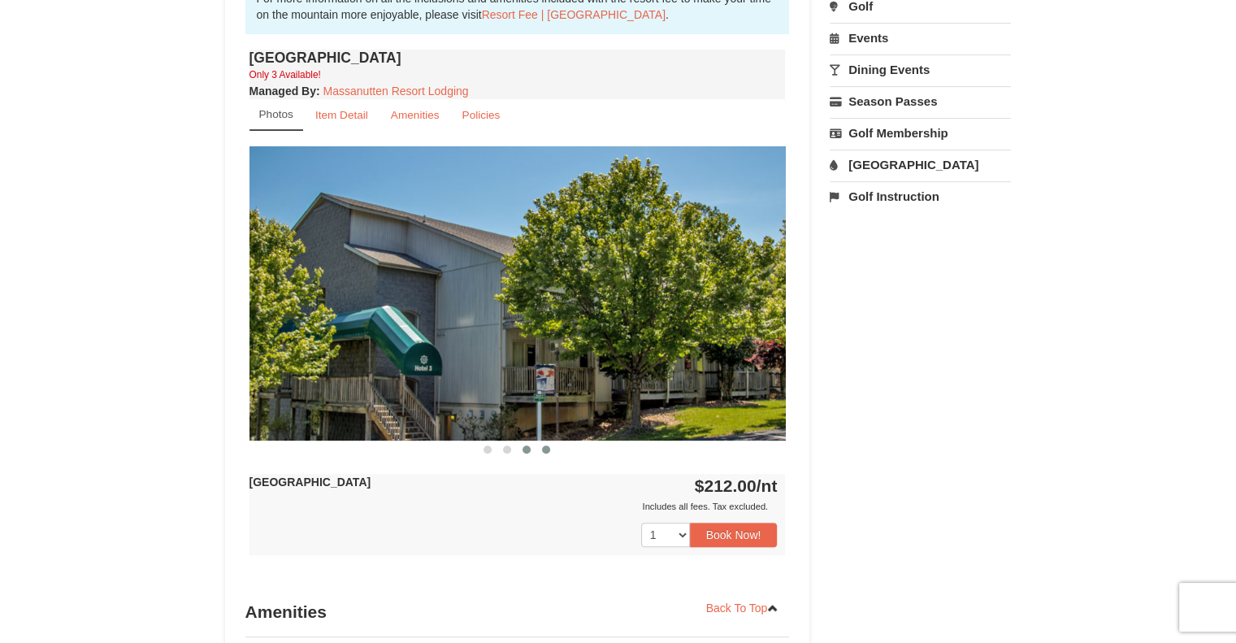
click at [553, 451] on button at bounding box center [546, 449] width 20 height 16
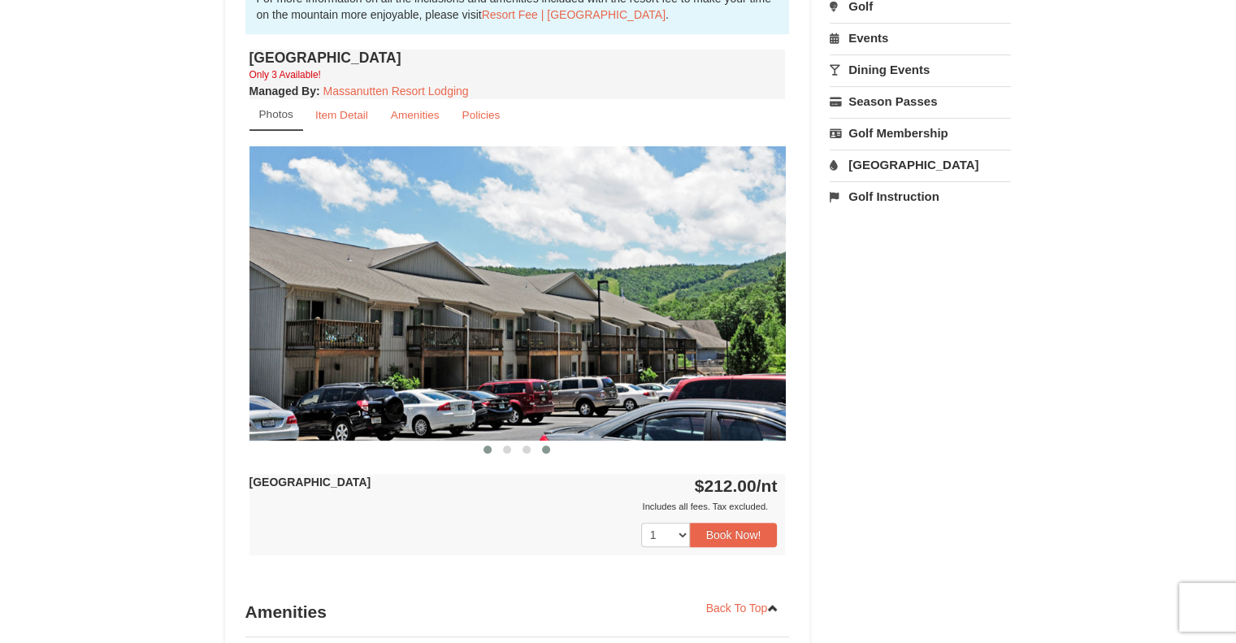
click at [490, 446] on span at bounding box center [488, 449] width 8 height 8
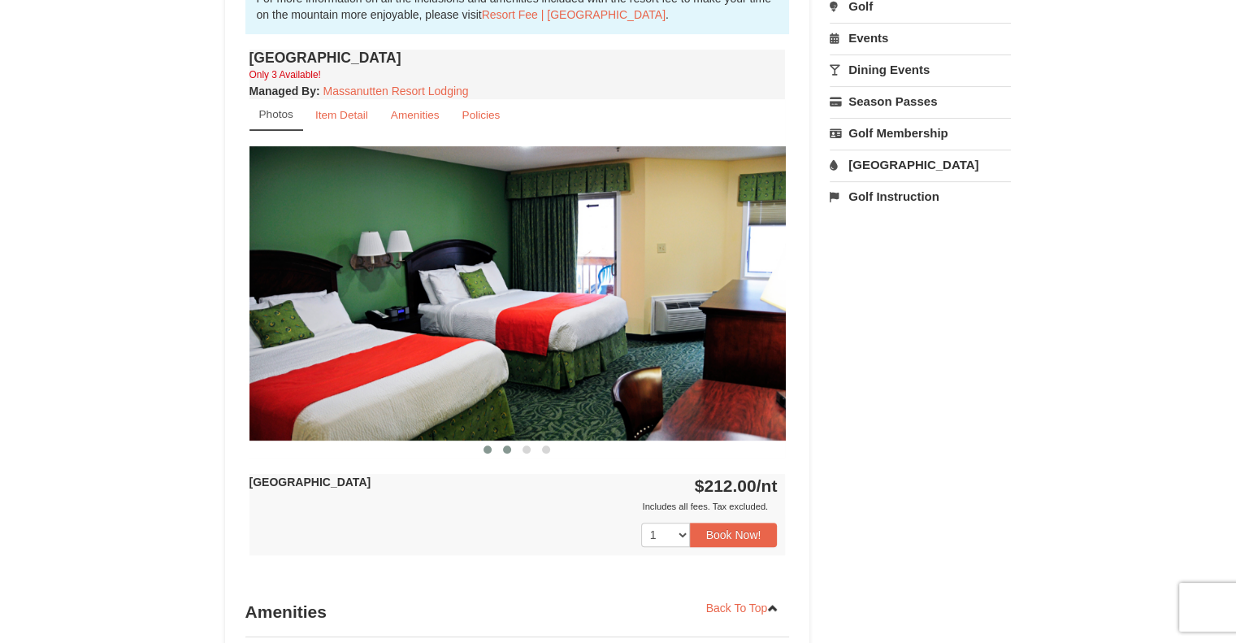
click at [504, 448] on span at bounding box center [507, 449] width 8 height 8
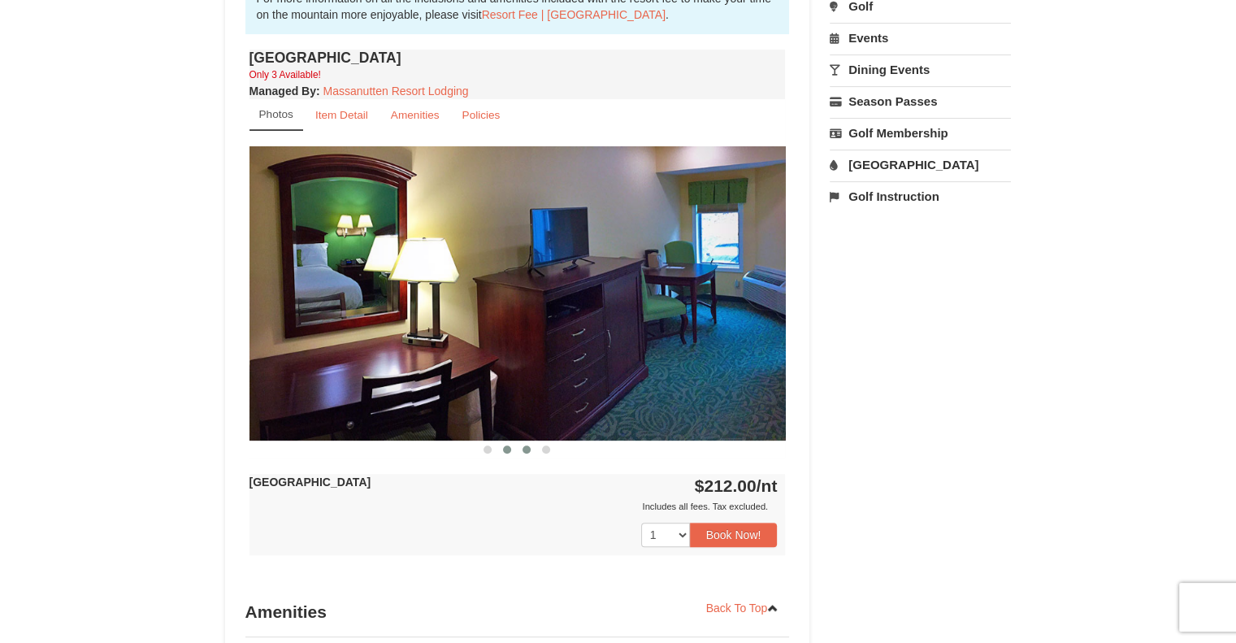
click at [530, 450] on button at bounding box center [527, 449] width 20 height 16
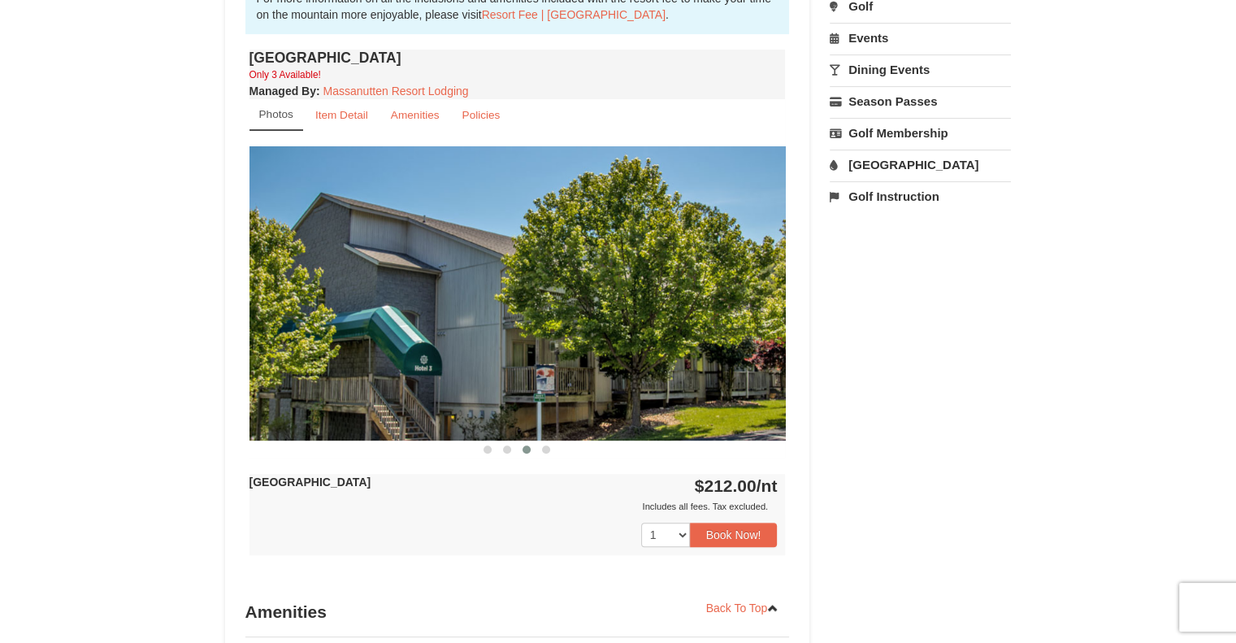
click at [561, 451] on div at bounding box center [518, 449] width 536 height 17
click at [543, 450] on span at bounding box center [546, 449] width 8 height 8
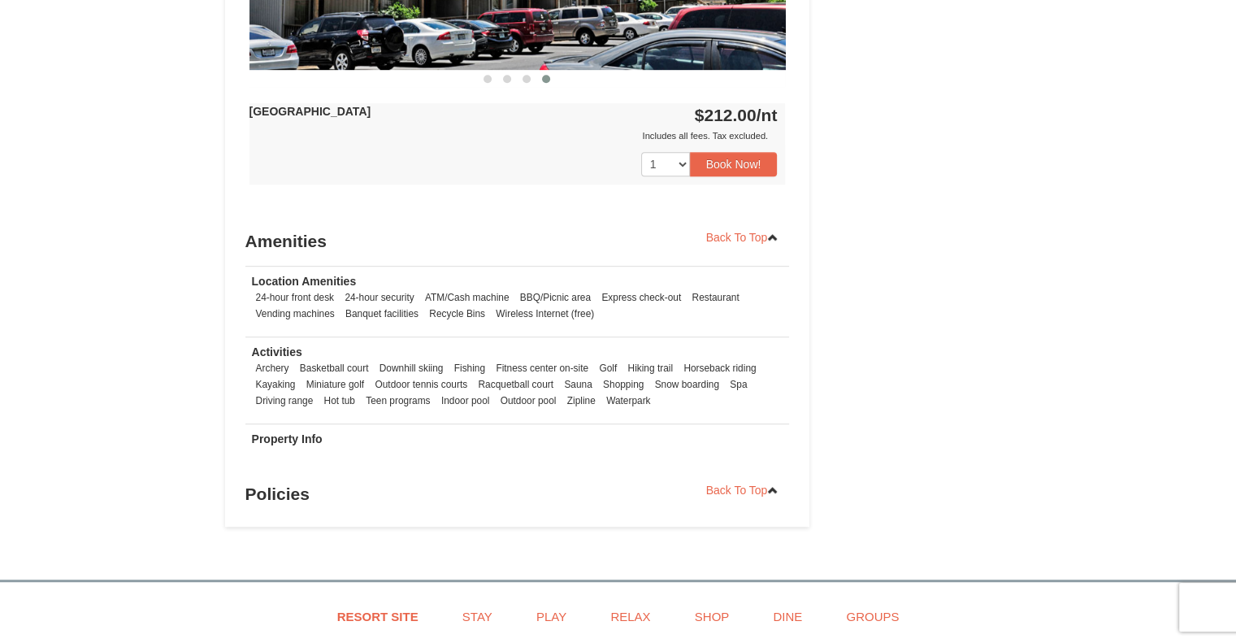
scroll to position [975, 0]
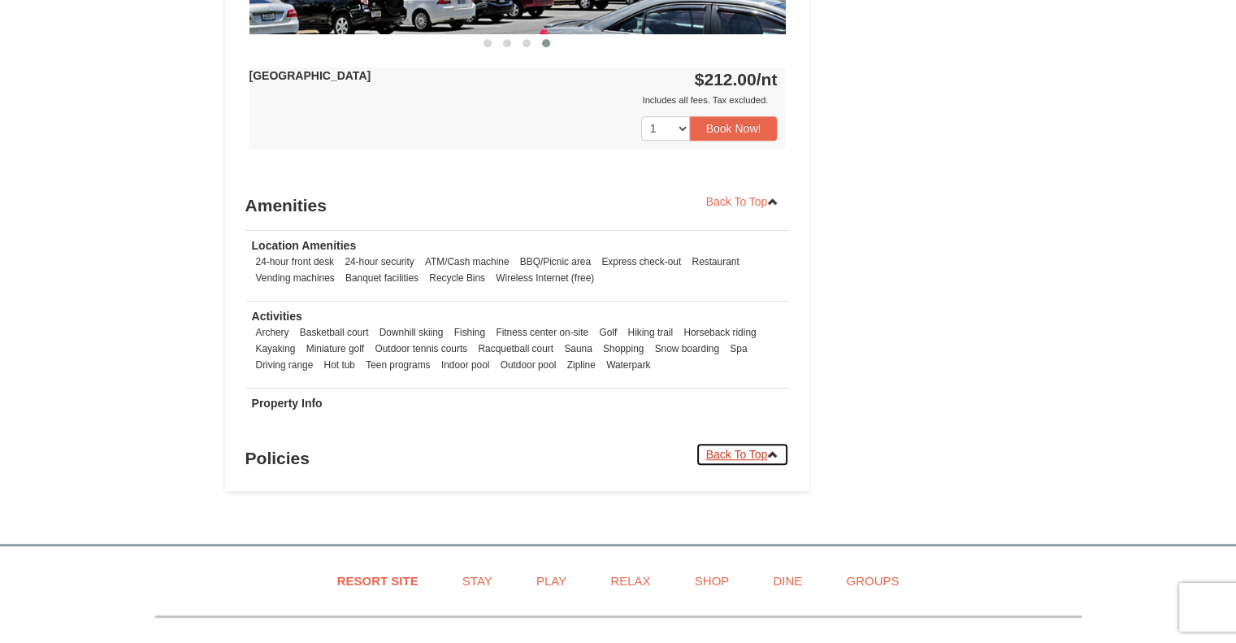
click at [722, 443] on link "Back To Top" at bounding box center [743, 454] width 94 height 24
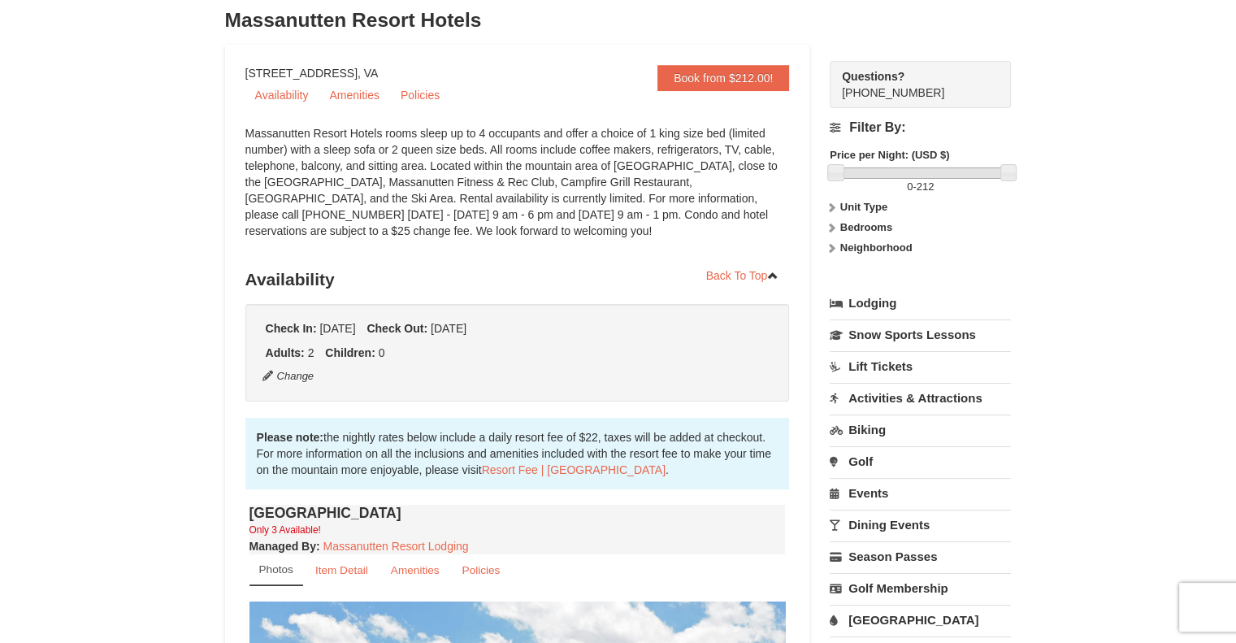
scroll to position [0, 0]
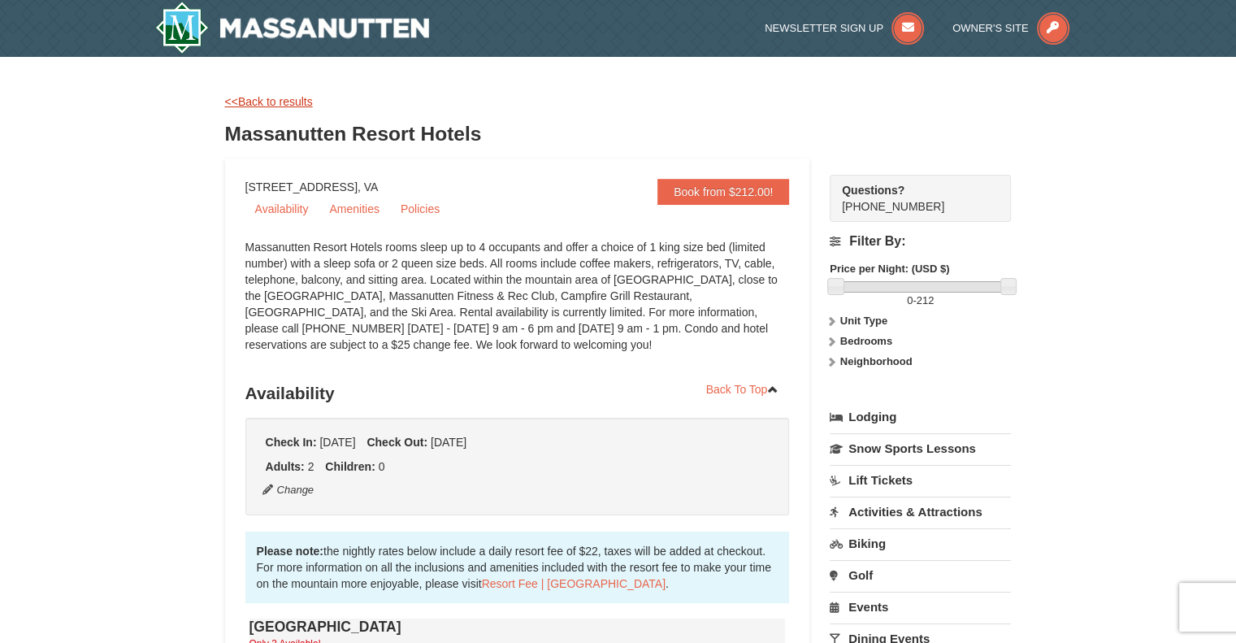
click at [270, 100] on link "<<Back to results" at bounding box center [269, 101] width 88 height 13
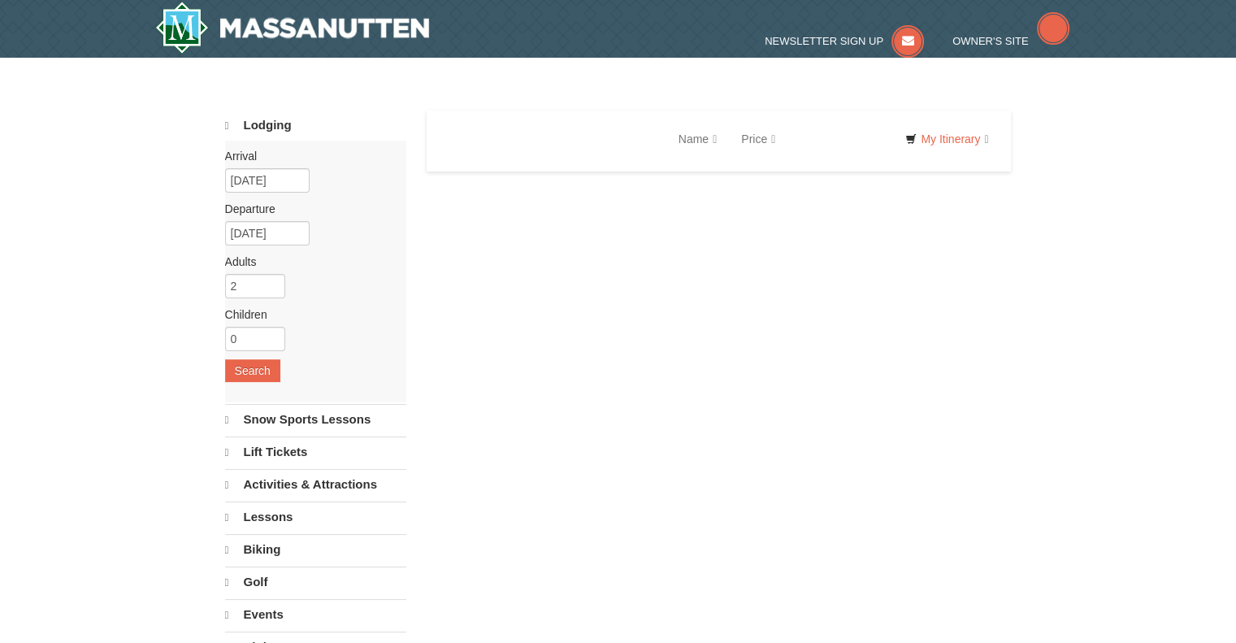
select select "10"
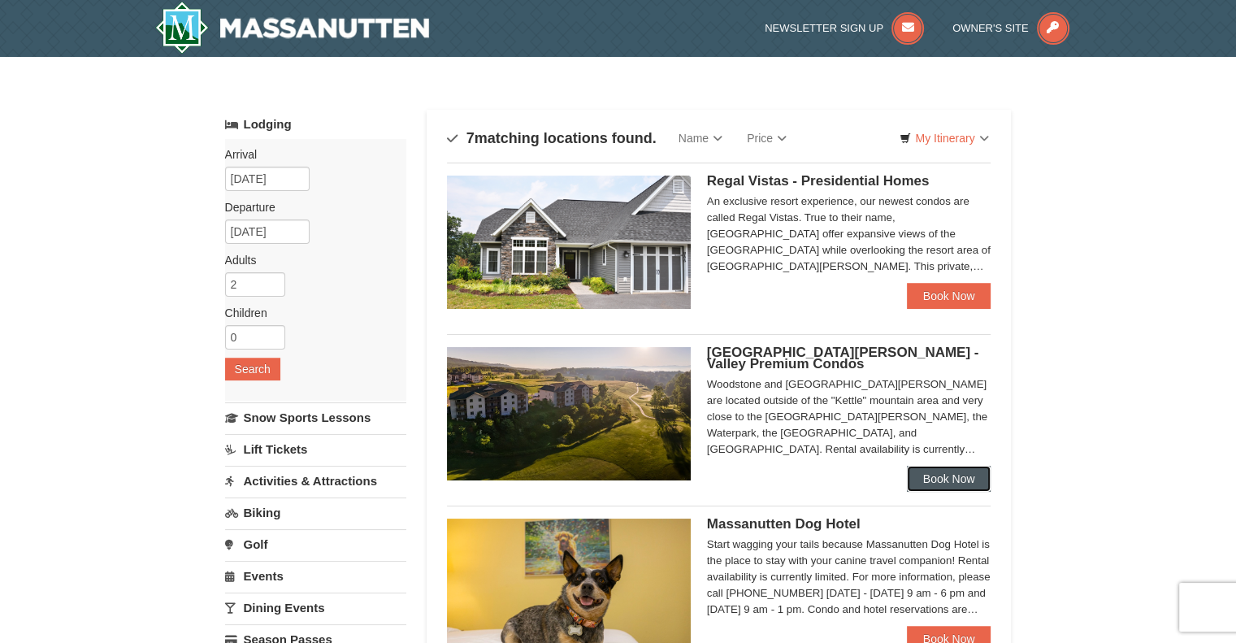
click at [948, 482] on link "Book Now" at bounding box center [949, 479] width 85 height 26
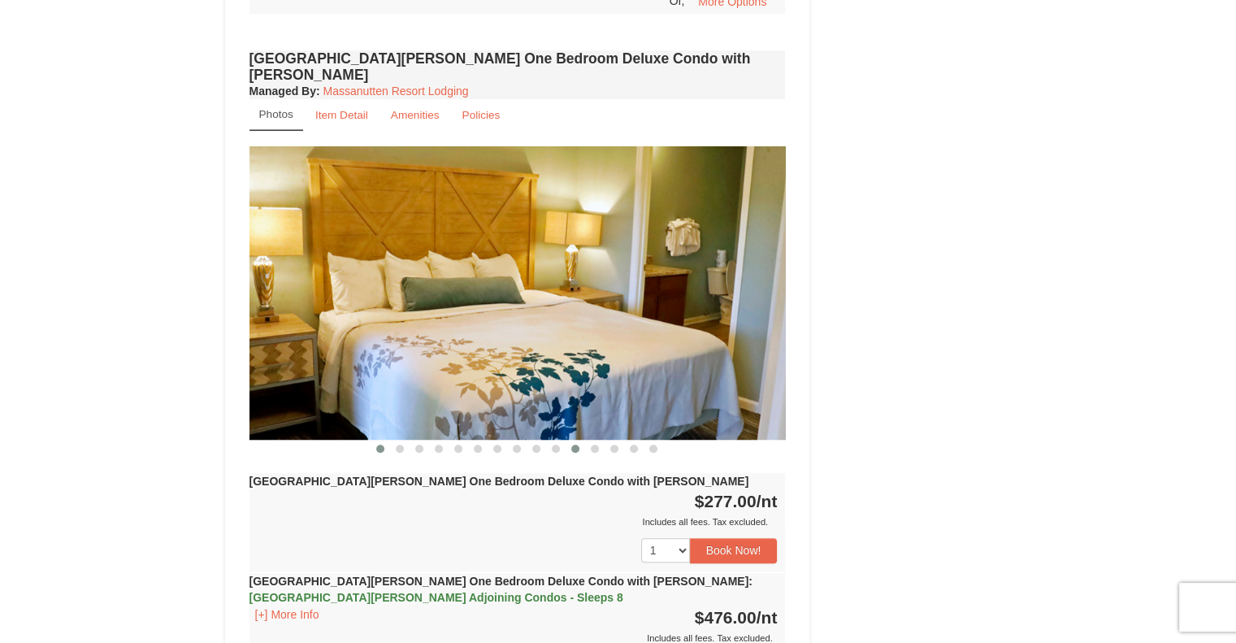
scroll to position [1219, 0]
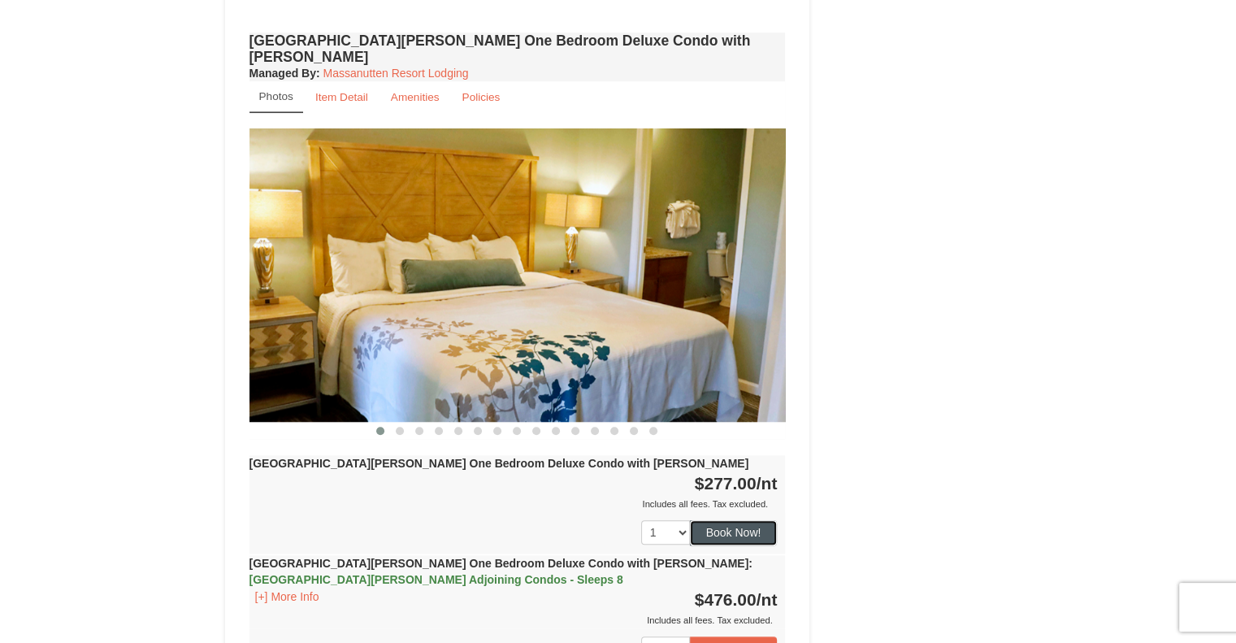
click at [719, 520] on button "Book Now!" at bounding box center [734, 532] width 88 height 24
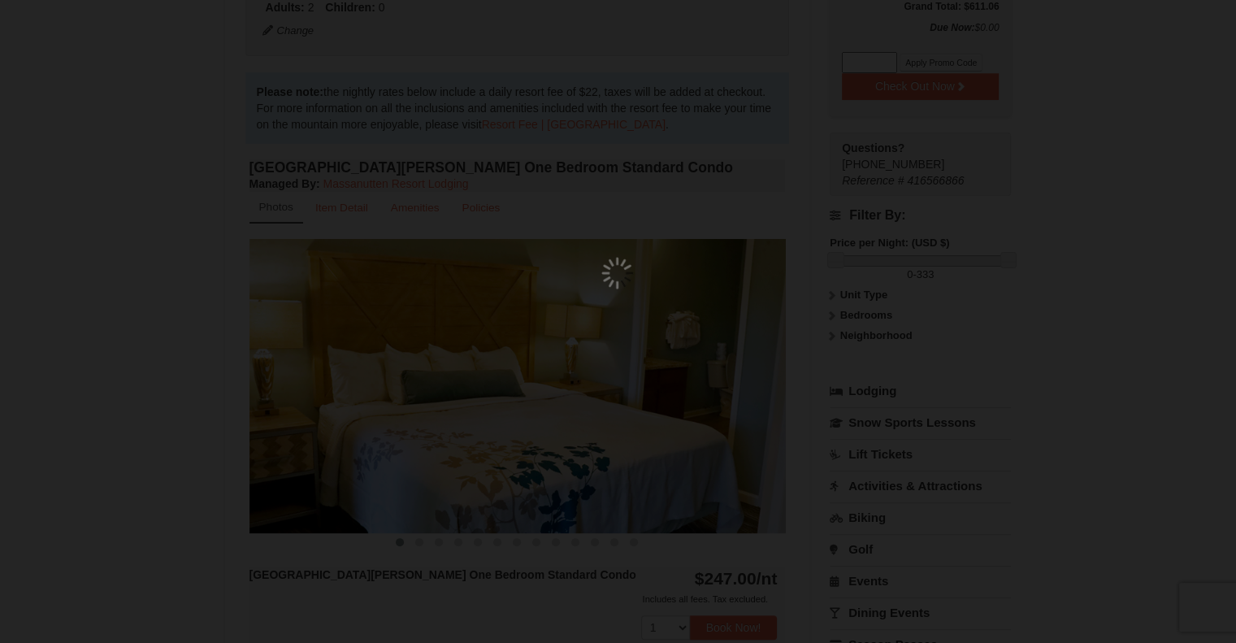
scroll to position [159, 0]
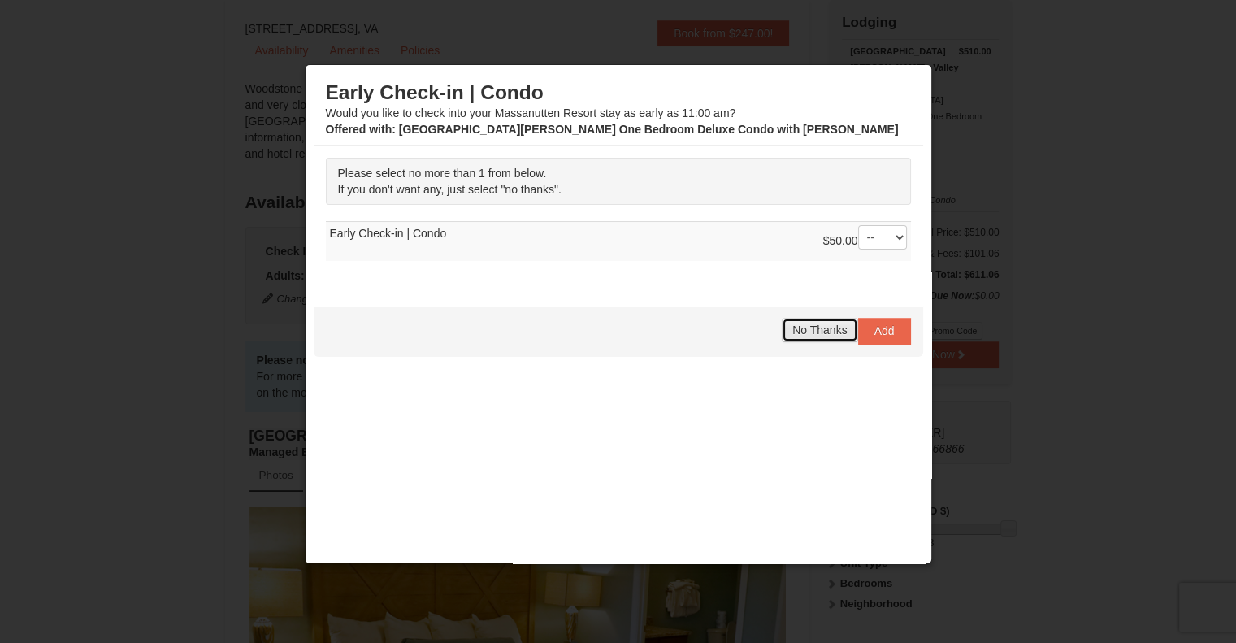
click at [809, 330] on span "No Thanks" at bounding box center [820, 330] width 54 height 13
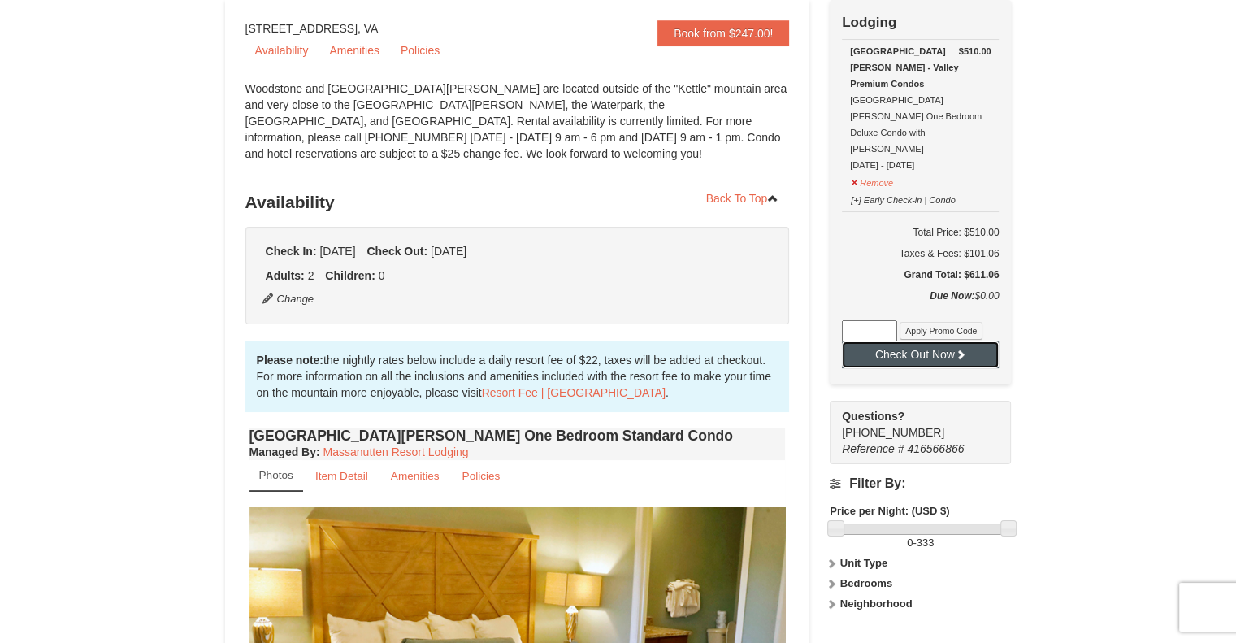
click at [887, 341] on button "Check Out Now" at bounding box center [920, 354] width 157 height 26
